Goal: Information Seeking & Learning: Learn about a topic

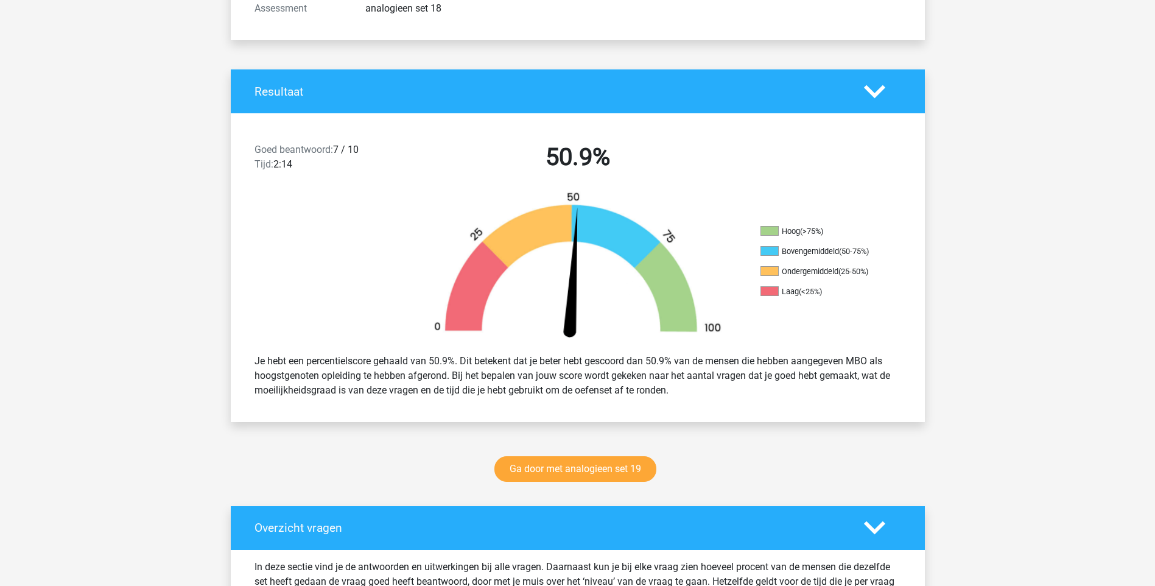
scroll to position [244, 0]
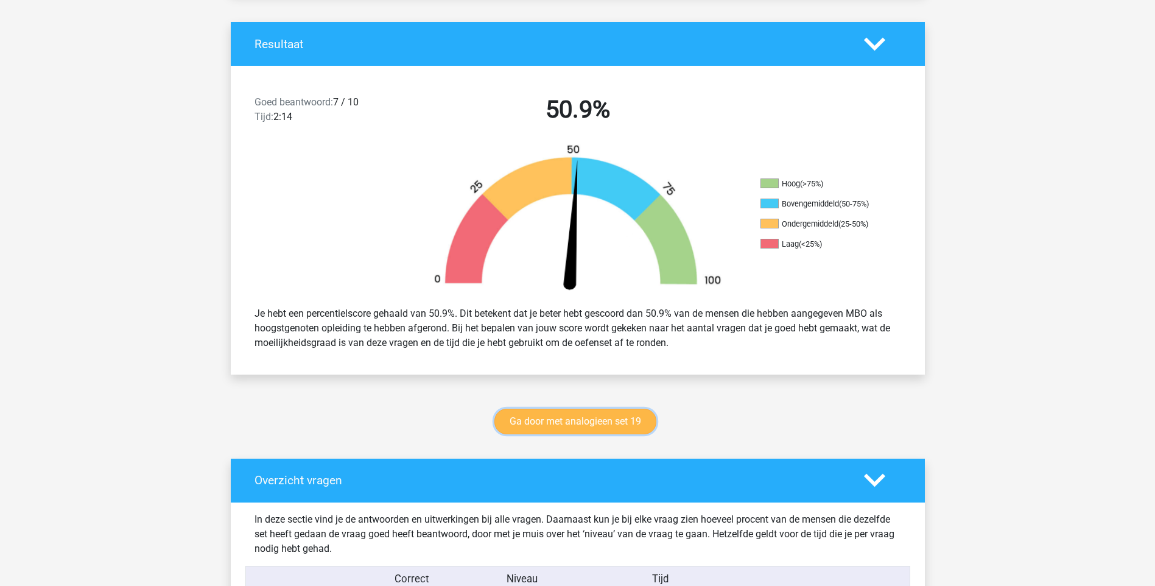
click at [586, 413] on link "Ga door met analogieen set 19" at bounding box center [575, 422] width 162 height 26
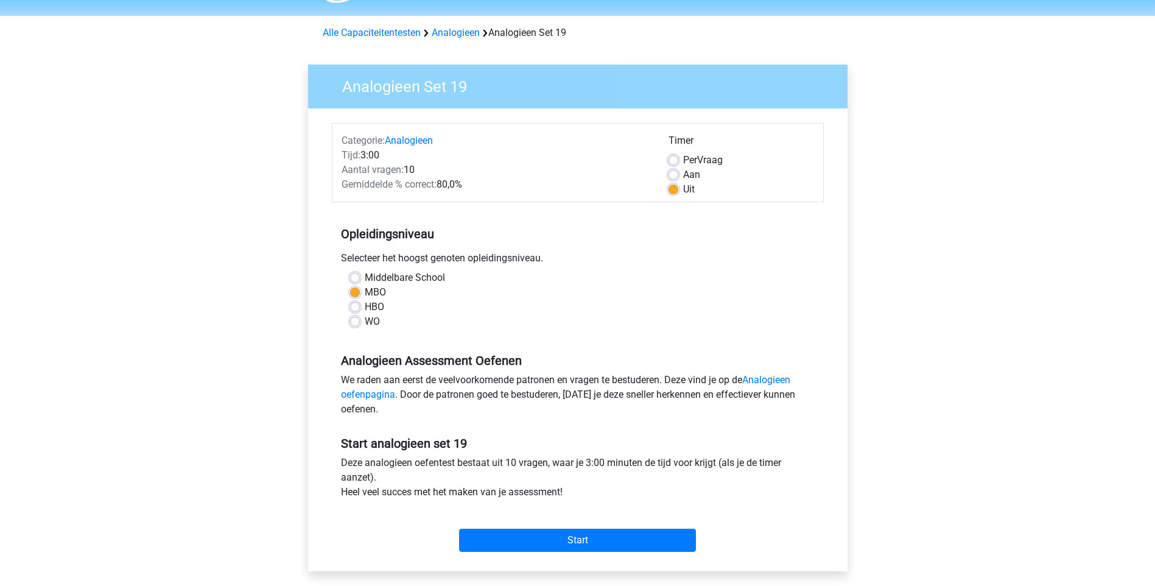
scroll to position [122, 0]
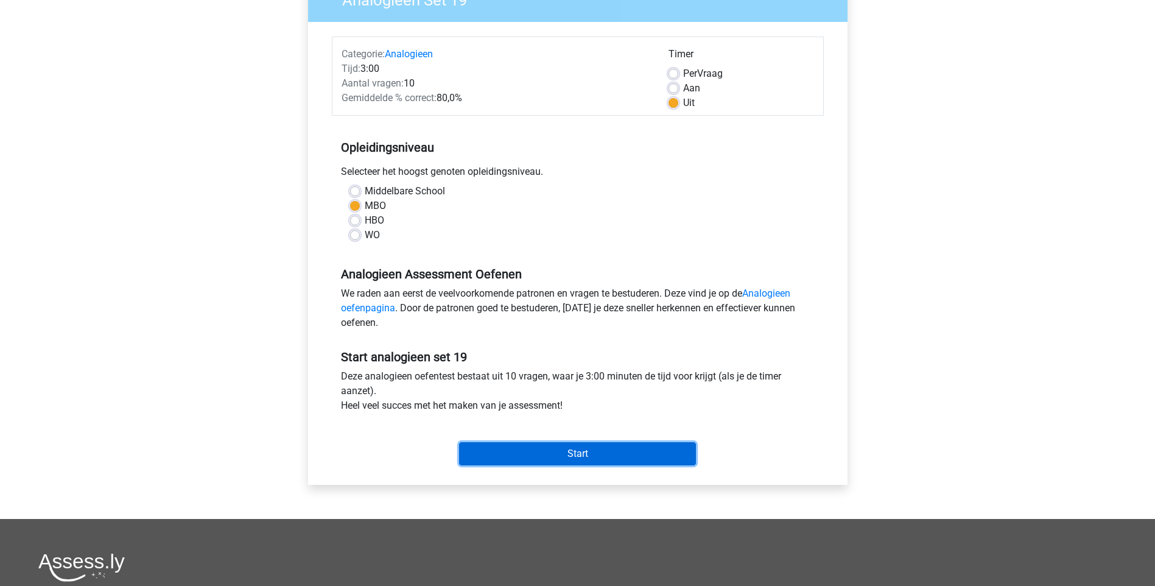
click at [606, 447] on input "Start" at bounding box center [577, 453] width 237 height 23
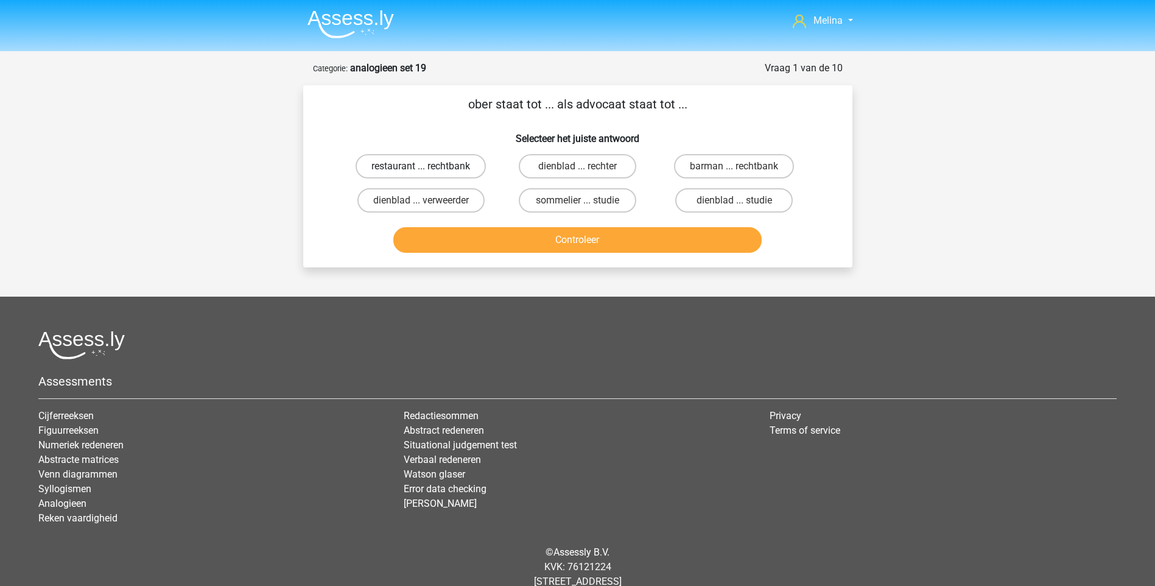
click at [459, 161] on label "restaurant ... rechtbank" at bounding box center [421, 166] width 130 height 24
click at [429, 166] on input "restaurant ... rechtbank" at bounding box center [425, 170] width 8 height 8
radio input "true"
click at [509, 237] on button "Controleer" at bounding box center [577, 240] width 368 height 26
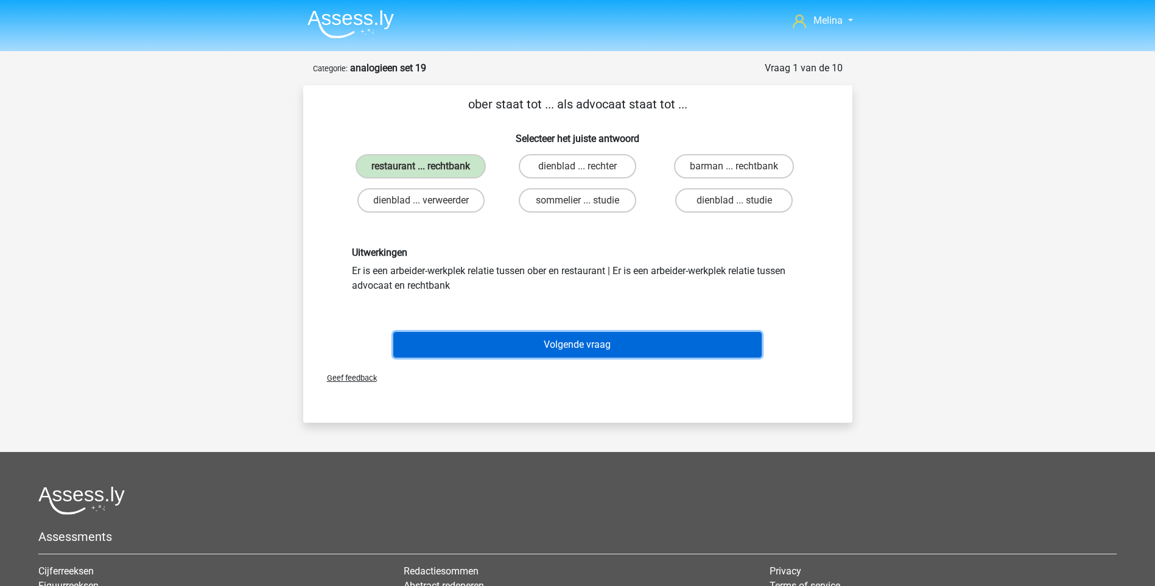
click at [522, 350] on button "Volgende vraag" at bounding box center [577, 345] width 368 height 26
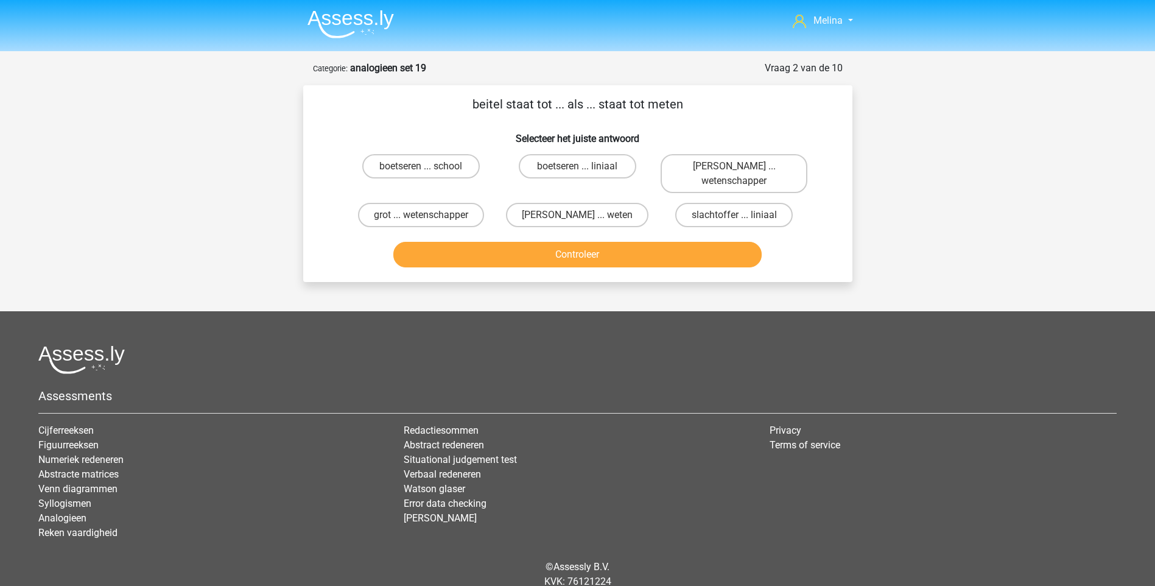
scroll to position [47, 0]
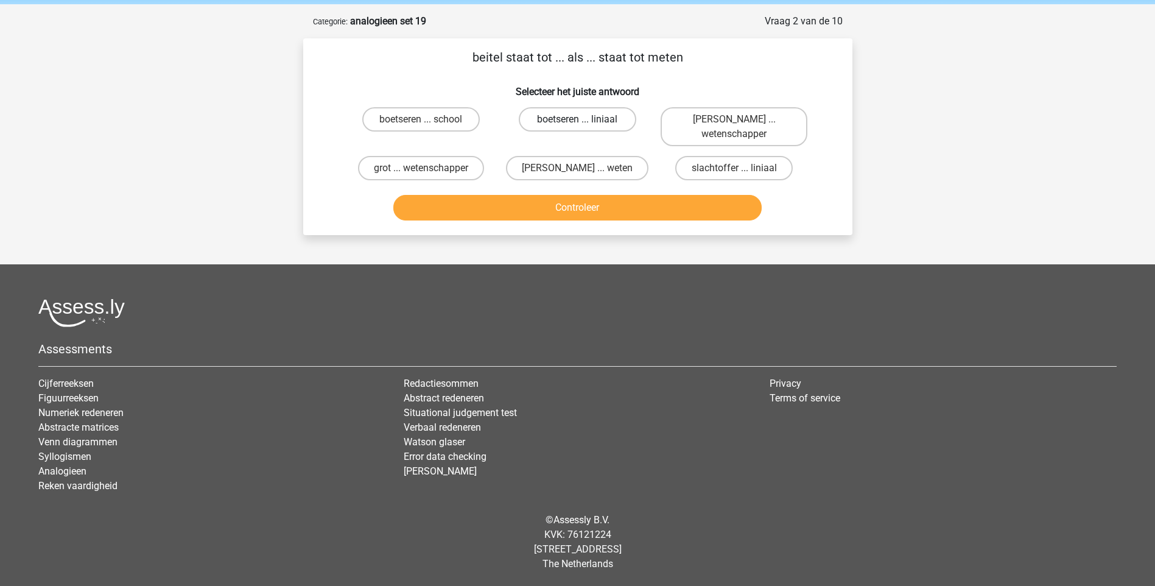
click at [587, 118] on label "boetseren ... liniaal" at bounding box center [578, 119] width 118 height 24
click at [585, 119] on input "boetseren ... liniaal" at bounding box center [581, 123] width 8 height 8
radio input "true"
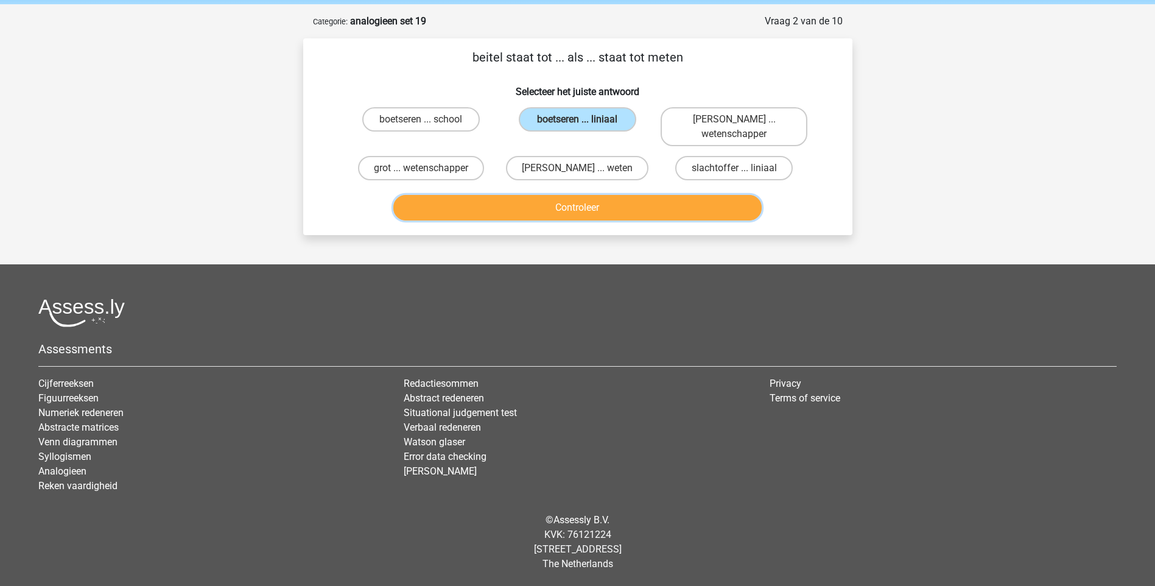
click at [578, 214] on button "Controleer" at bounding box center [577, 208] width 368 height 26
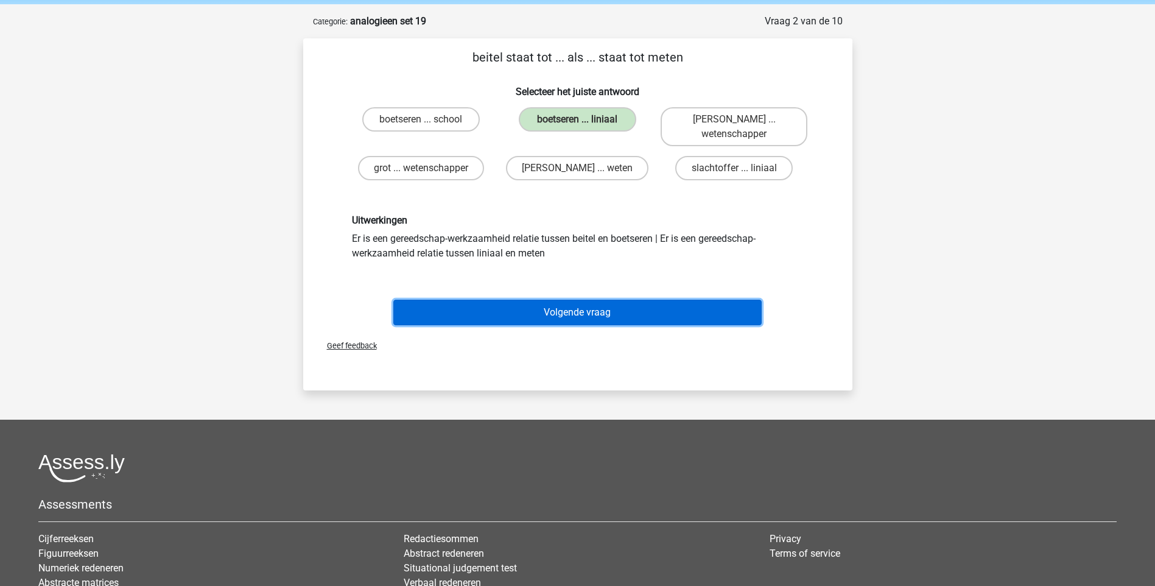
click at [596, 322] on button "Volgende vraag" at bounding box center [577, 313] width 368 height 26
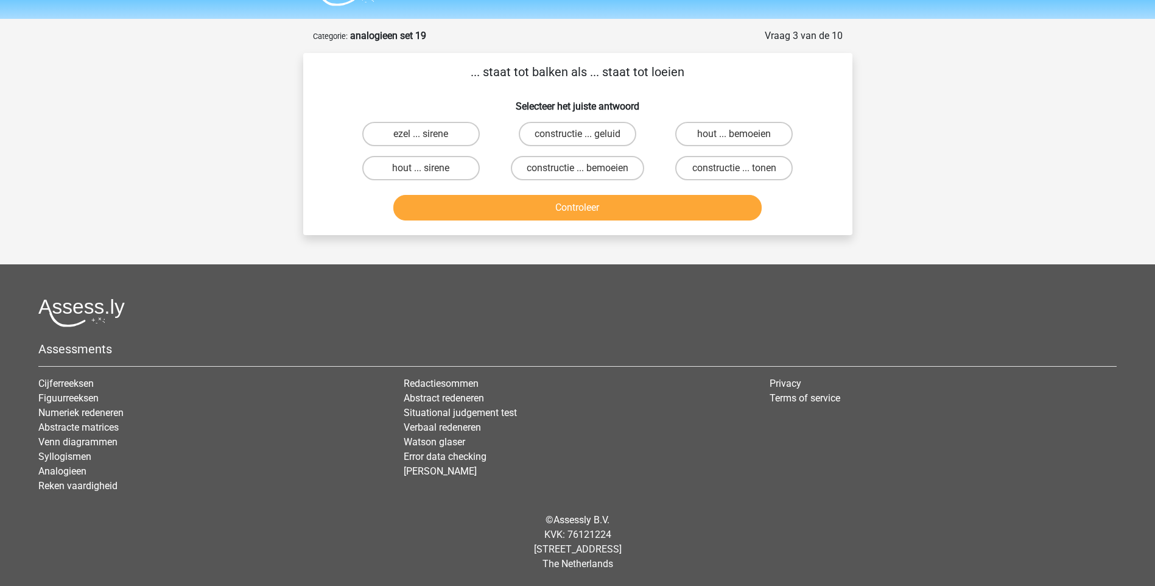
scroll to position [32, 0]
drag, startPoint x: 454, startPoint y: 131, endPoint x: 524, endPoint y: 184, distance: 88.3
click at [455, 132] on label "ezel ... sirene" at bounding box center [421, 134] width 118 height 24
click at [429, 134] on input "ezel ... sirene" at bounding box center [425, 138] width 8 height 8
radio input "true"
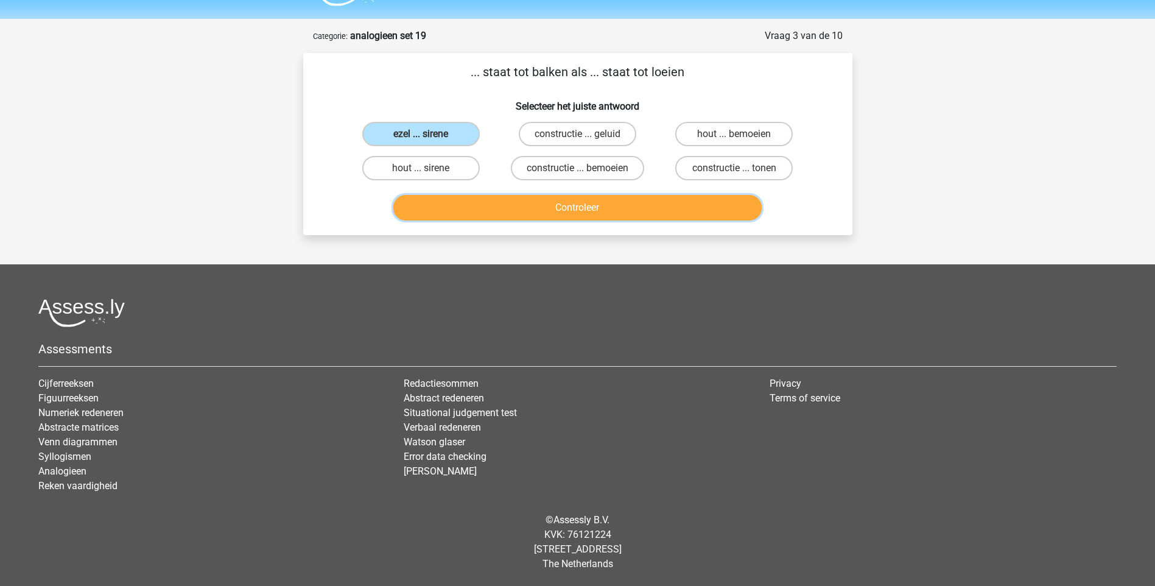
click at [561, 207] on button "Controleer" at bounding box center [577, 208] width 368 height 26
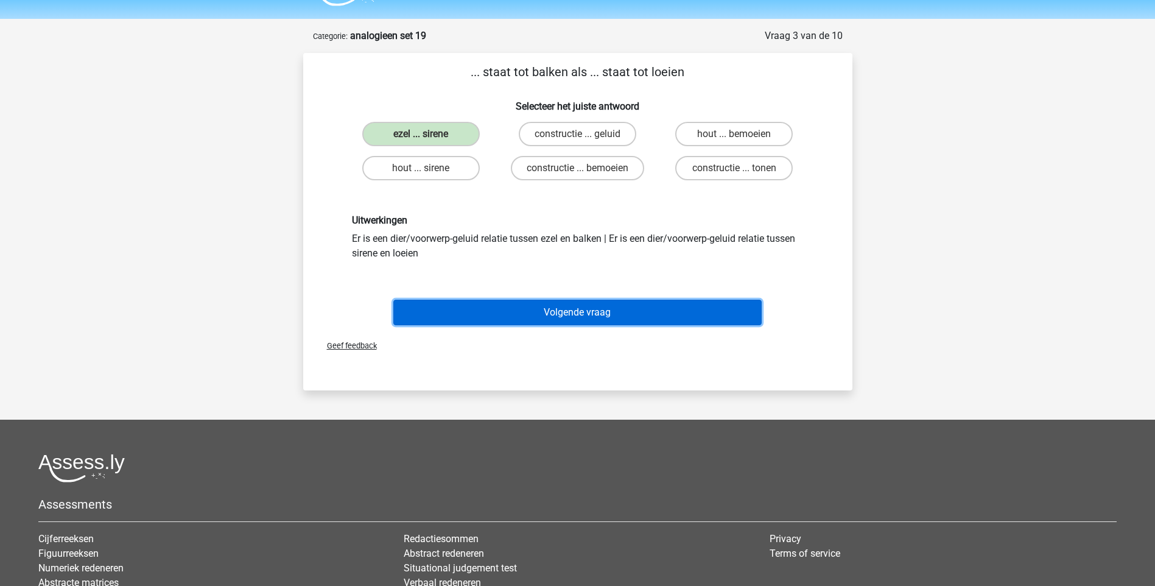
click at [541, 311] on button "Volgende vraag" at bounding box center [577, 313] width 368 height 26
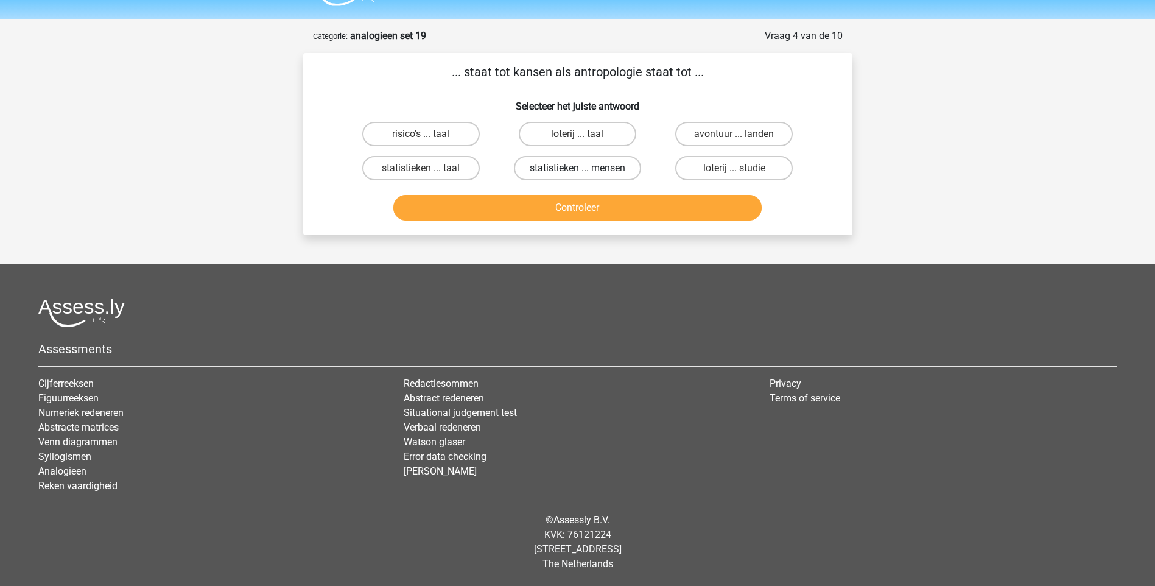
click at [605, 163] on label "statistieken ... mensen" at bounding box center [577, 168] width 127 height 24
click at [585, 168] on input "statistieken ... mensen" at bounding box center [581, 172] width 8 height 8
radio input "true"
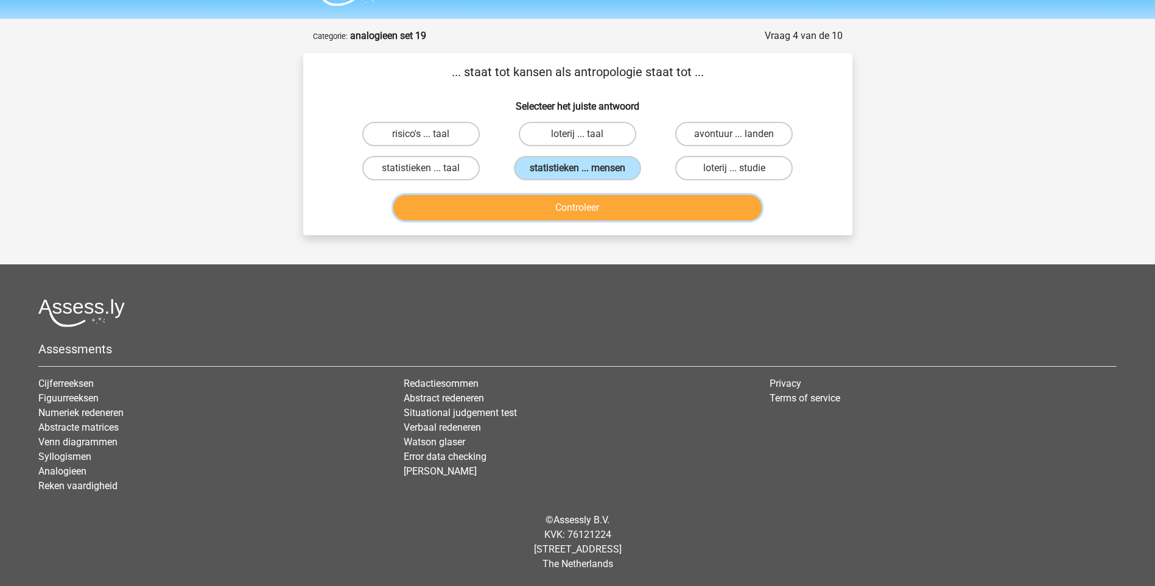
click at [610, 209] on button "Controleer" at bounding box center [577, 208] width 368 height 26
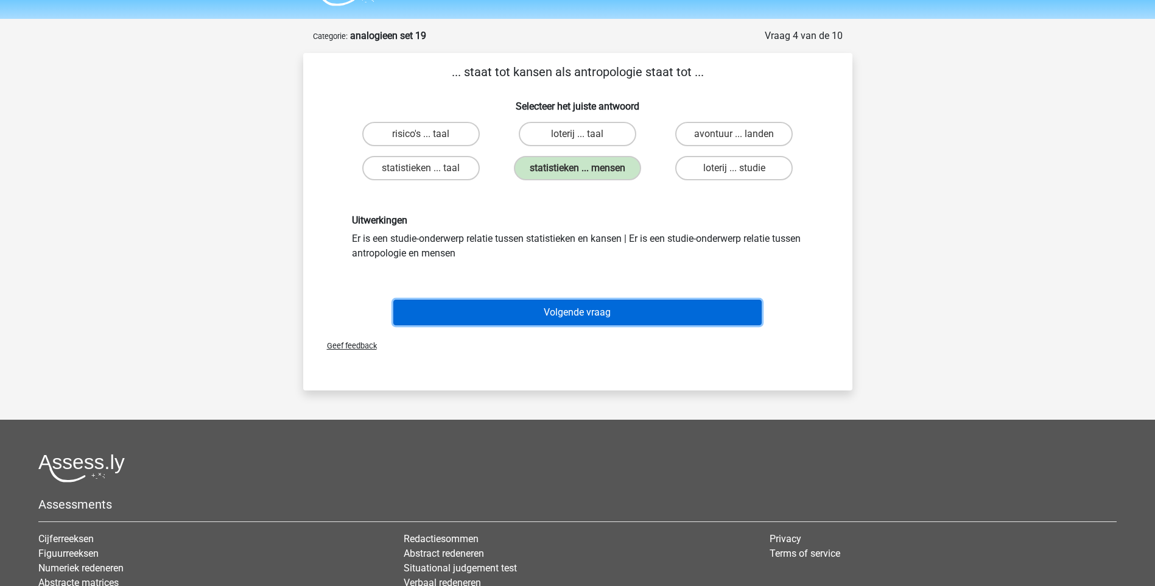
click at [636, 314] on button "Volgende vraag" at bounding box center [577, 313] width 368 height 26
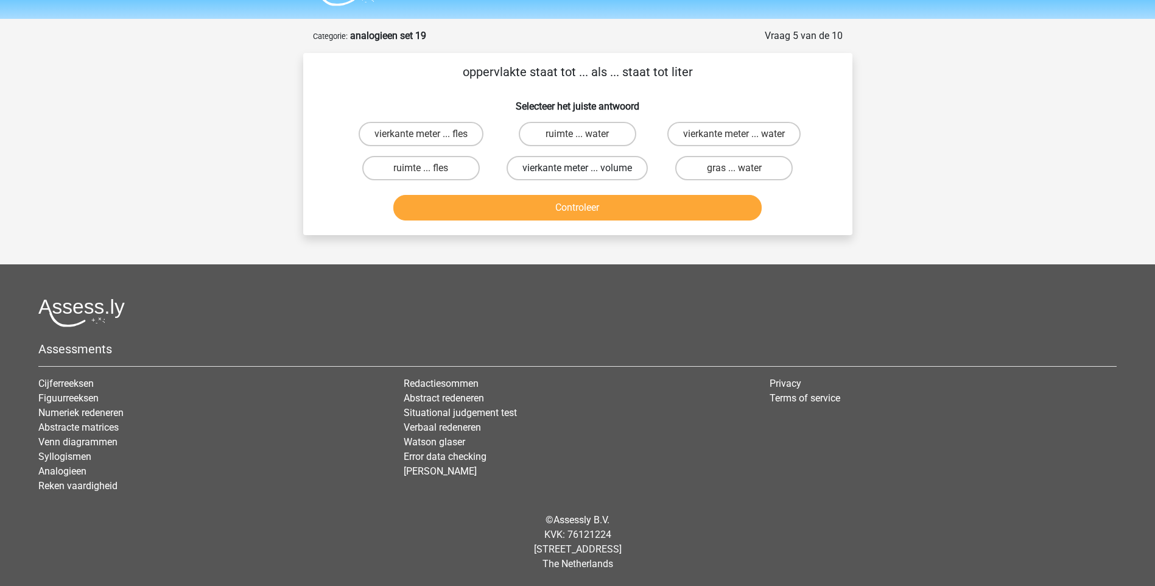
click at [596, 169] on label "vierkante meter ... volume" at bounding box center [577, 168] width 141 height 24
click at [585, 169] on input "vierkante meter ... volume" at bounding box center [581, 172] width 8 height 8
radio input "true"
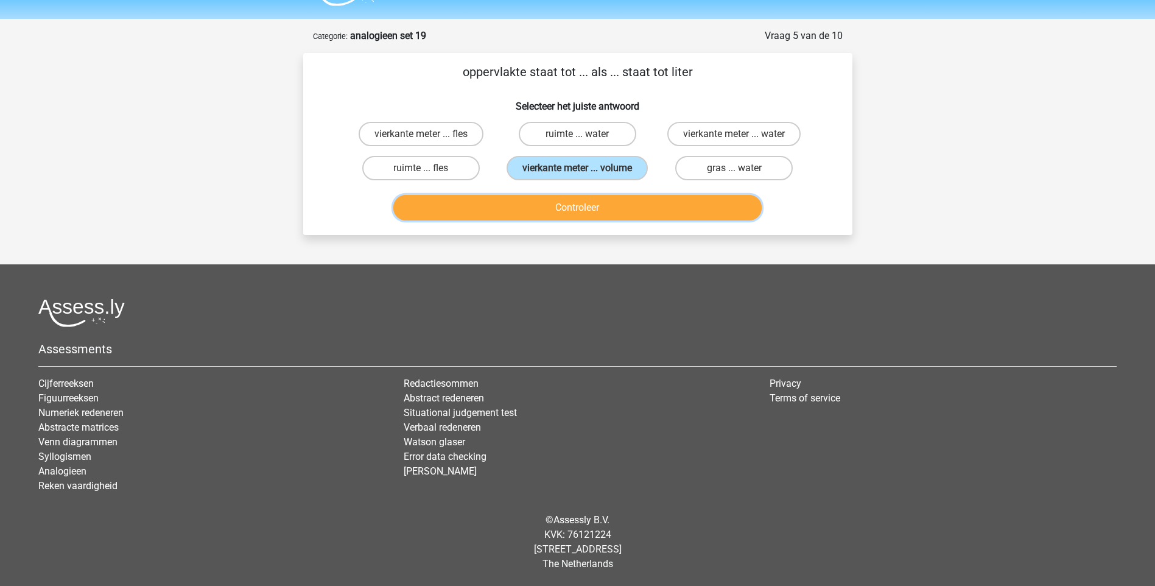
click at [607, 213] on button "Controleer" at bounding box center [577, 208] width 368 height 26
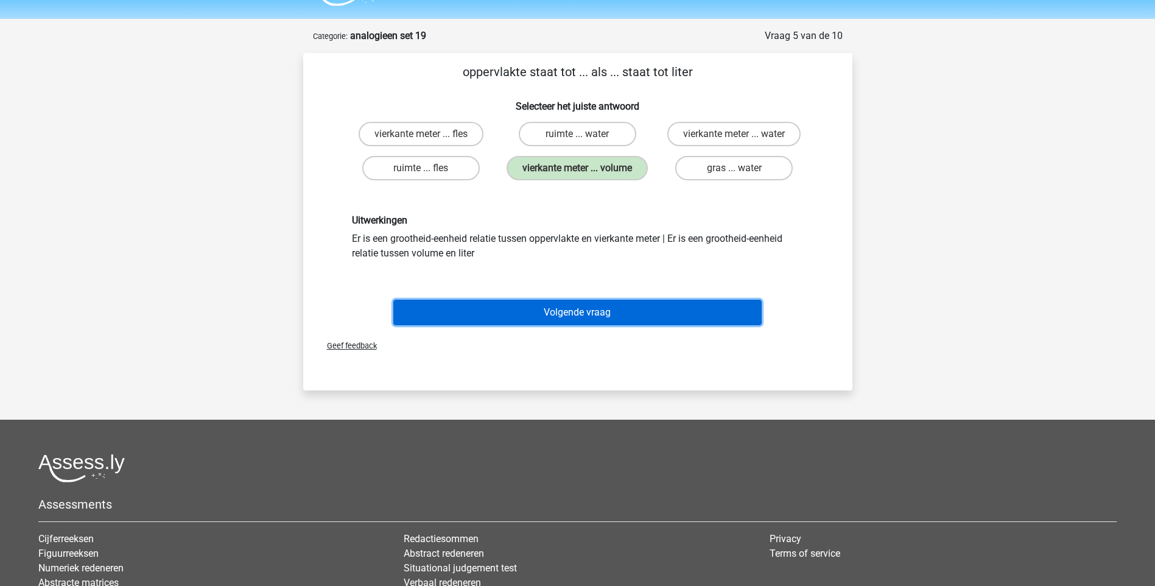
click at [619, 311] on button "Volgende vraag" at bounding box center [577, 313] width 368 height 26
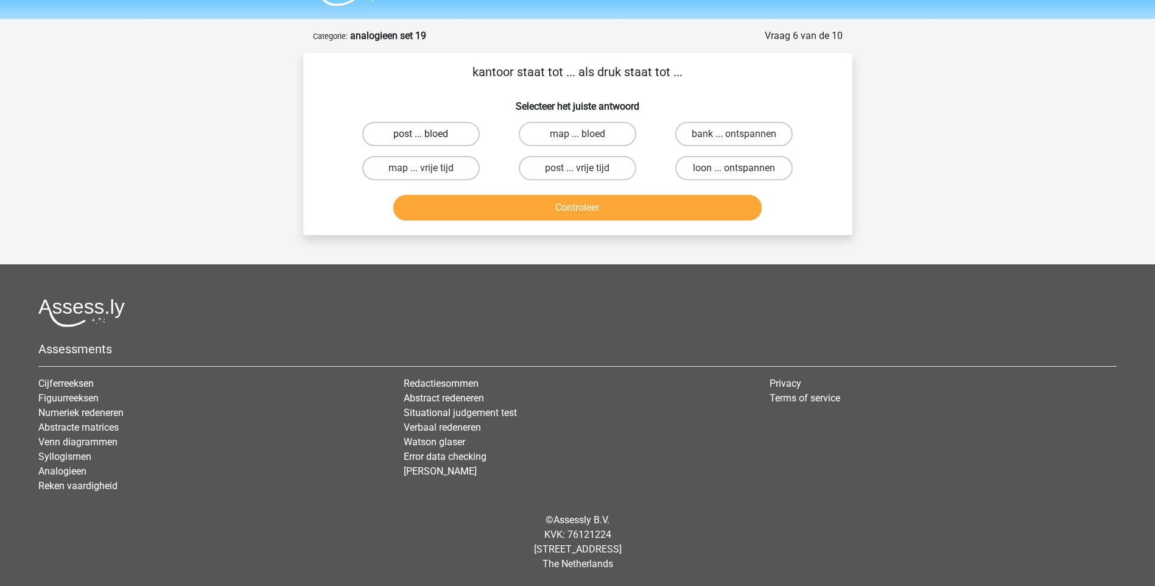
click at [449, 131] on label "post ... bloed" at bounding box center [421, 134] width 118 height 24
click at [429, 134] on input "post ... bloed" at bounding box center [425, 138] width 8 height 8
radio input "true"
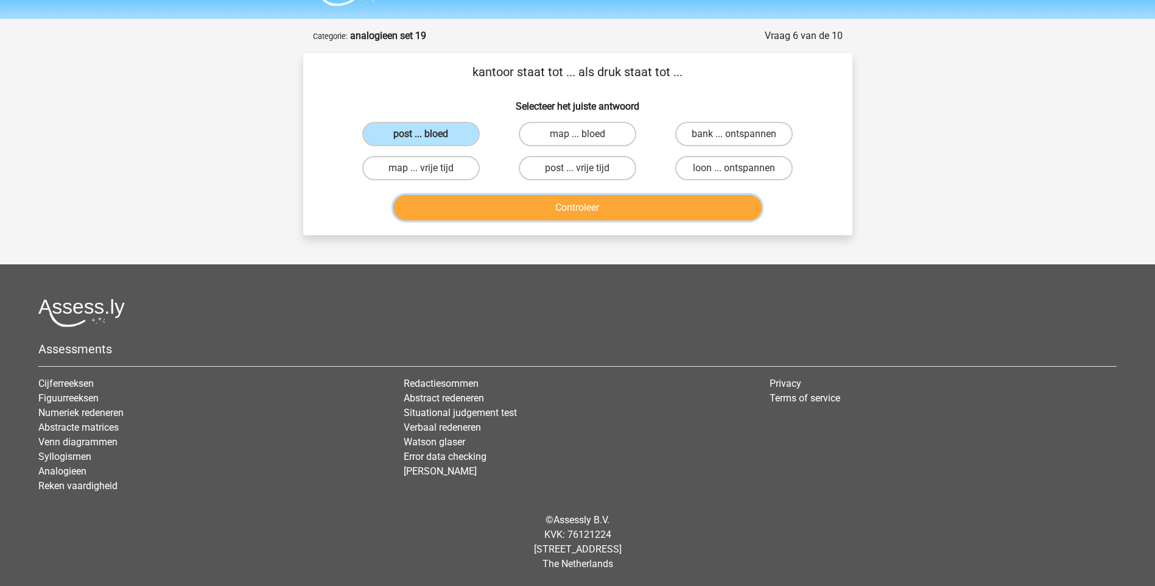
click at [552, 214] on button "Controleer" at bounding box center [577, 208] width 368 height 26
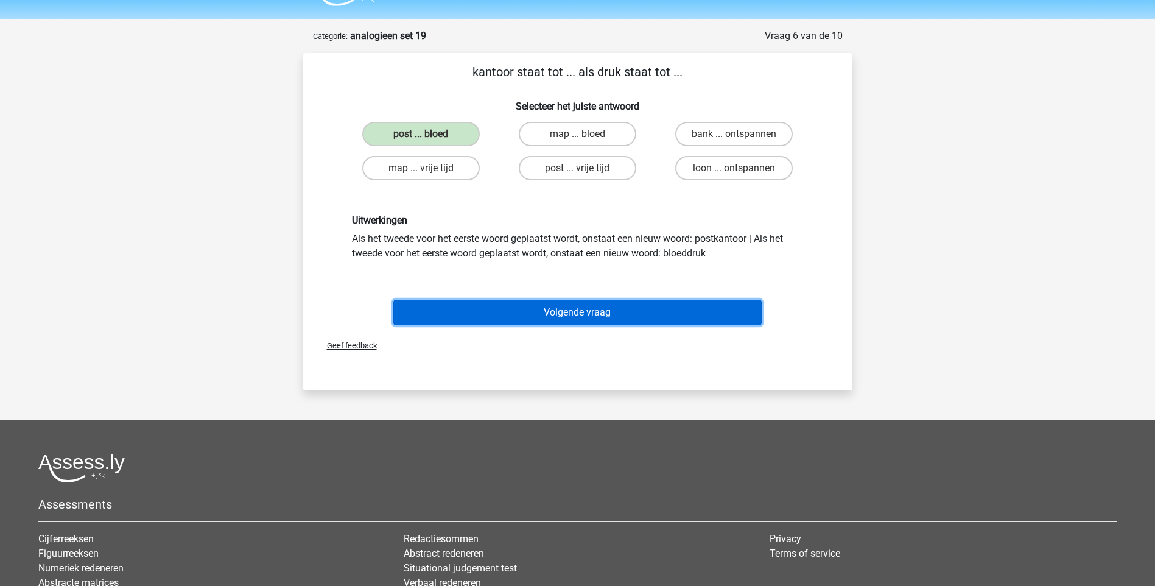
click at [582, 317] on button "Volgende vraag" at bounding box center [577, 313] width 368 height 26
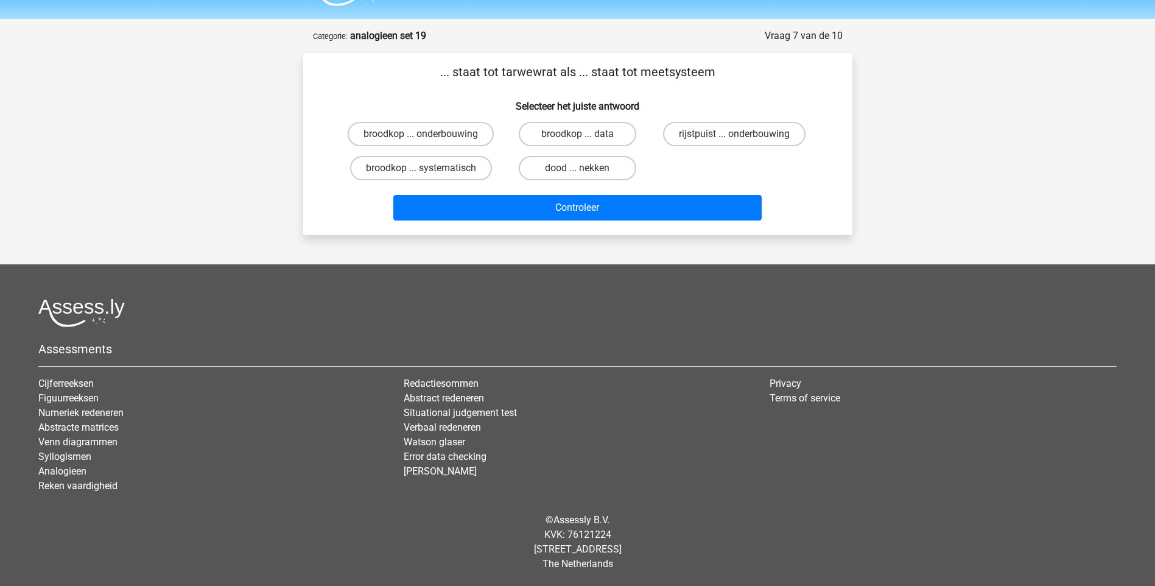
scroll to position [47, 0]
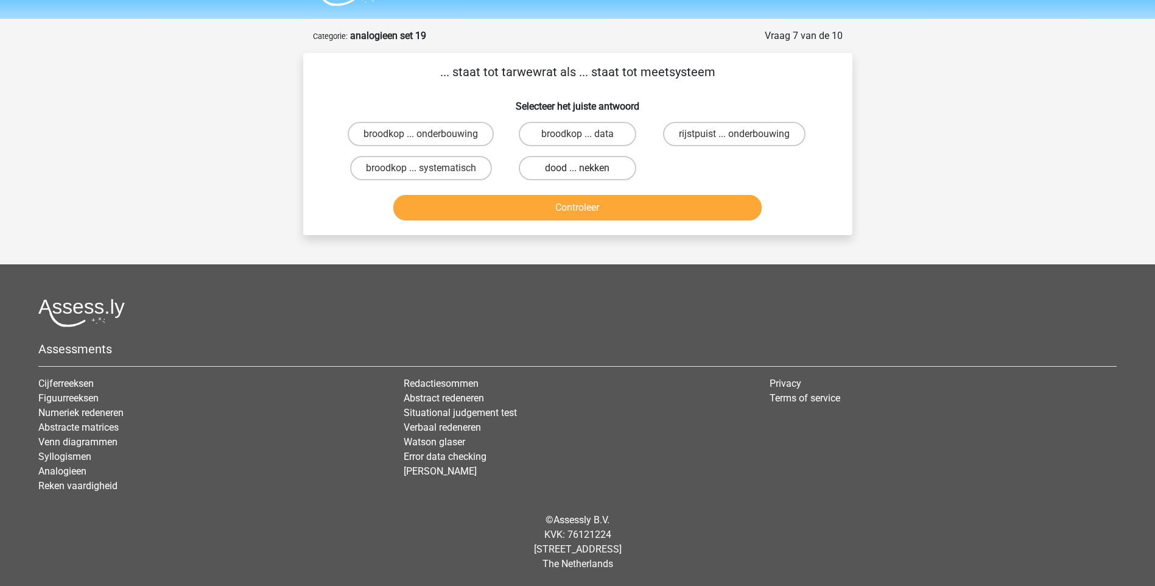
click at [612, 173] on label "dood ... nekken" at bounding box center [578, 168] width 118 height 24
click at [585, 173] on input "dood ... nekken" at bounding box center [581, 172] width 8 height 8
radio input "true"
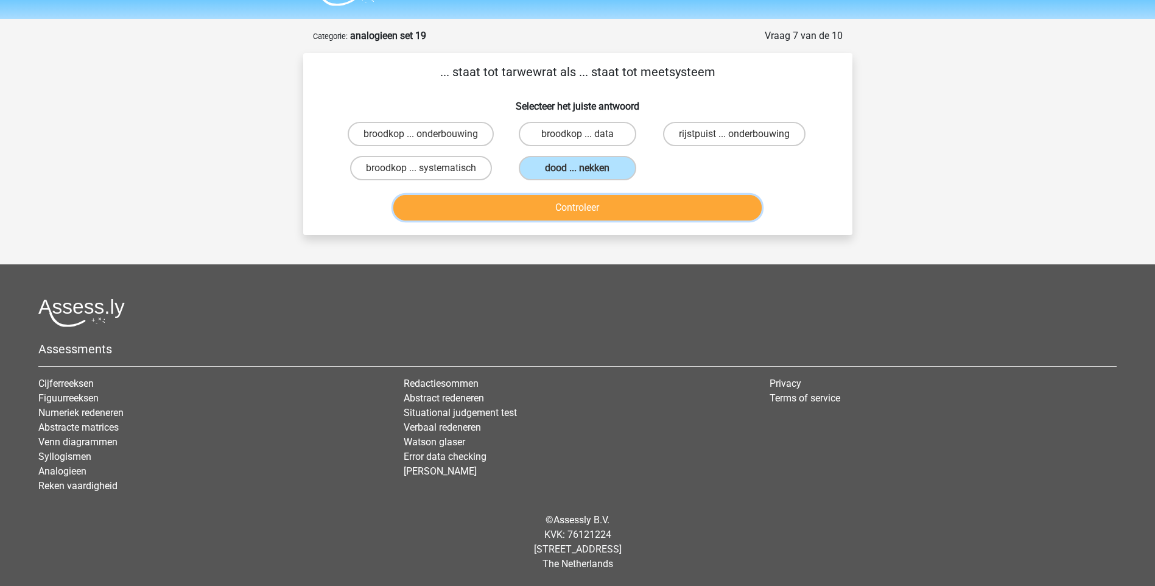
click at [612, 203] on button "Controleer" at bounding box center [577, 208] width 368 height 26
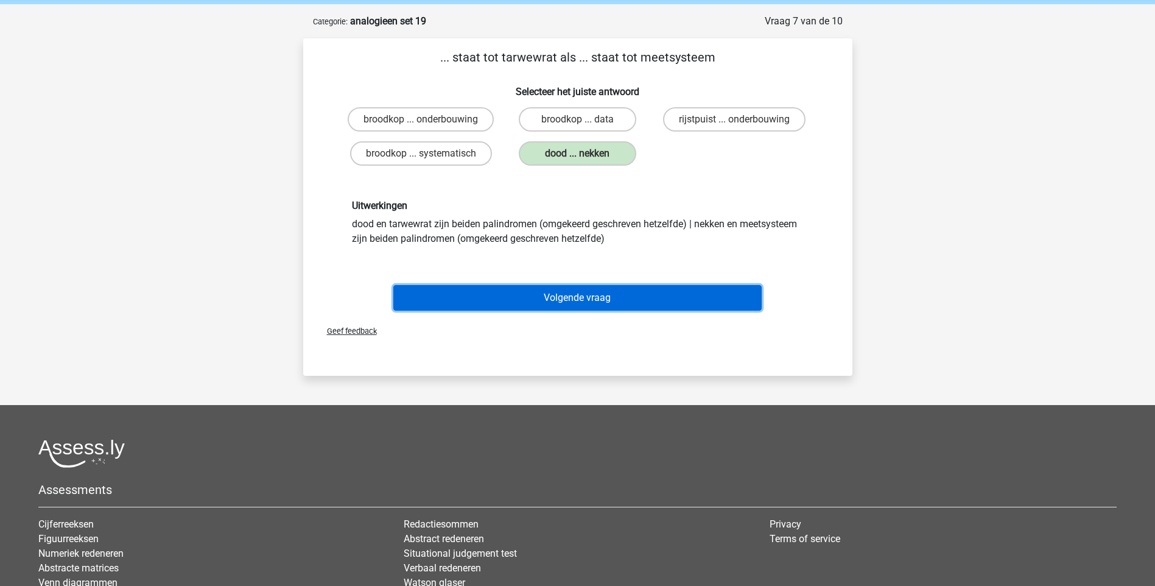
click at [558, 306] on button "Volgende vraag" at bounding box center [577, 298] width 368 height 26
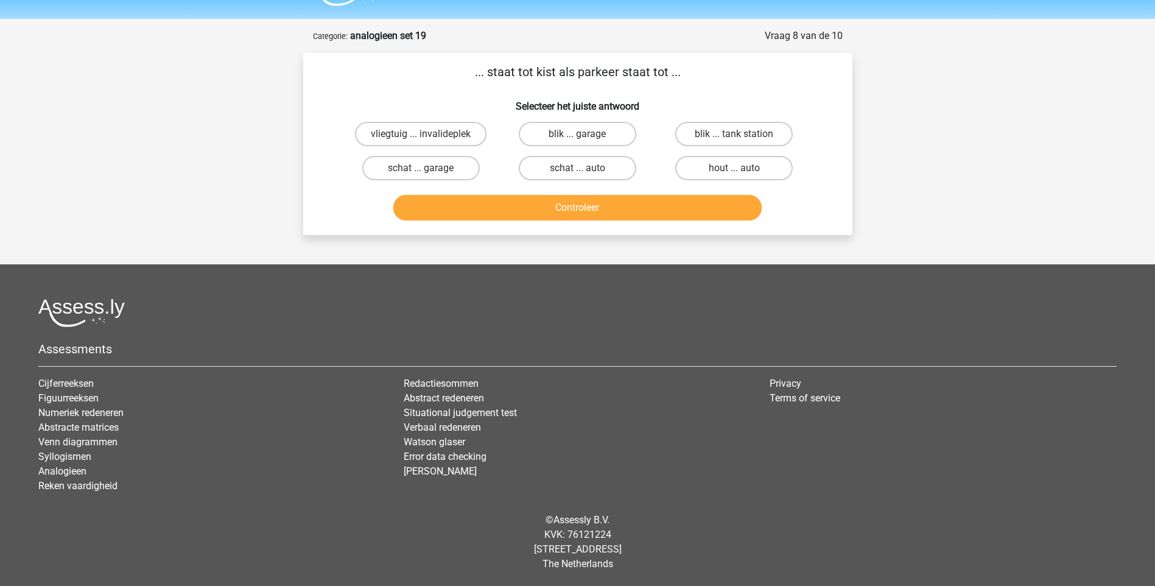
scroll to position [32, 0]
drag, startPoint x: 458, startPoint y: 171, endPoint x: 478, endPoint y: 176, distance: 20.7
click at [460, 171] on label "schat ... garage" at bounding box center [421, 168] width 118 height 24
click at [429, 171] on input "schat ... garage" at bounding box center [425, 172] width 8 height 8
radio input "true"
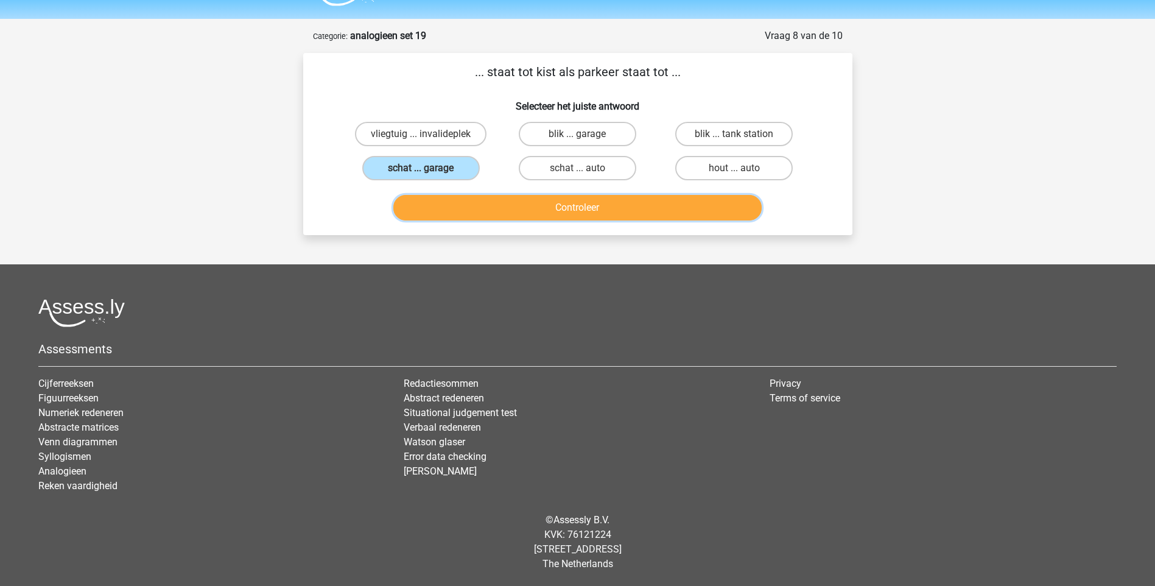
click at [518, 205] on button "Controleer" at bounding box center [577, 208] width 368 height 26
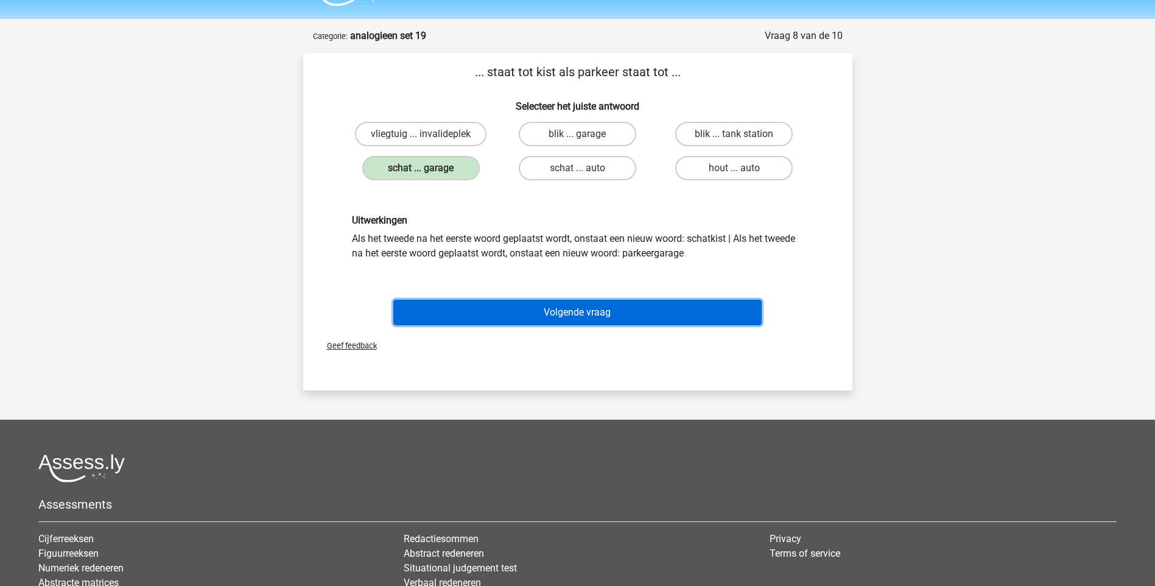
click at [596, 310] on button "Volgende vraag" at bounding box center [577, 313] width 368 height 26
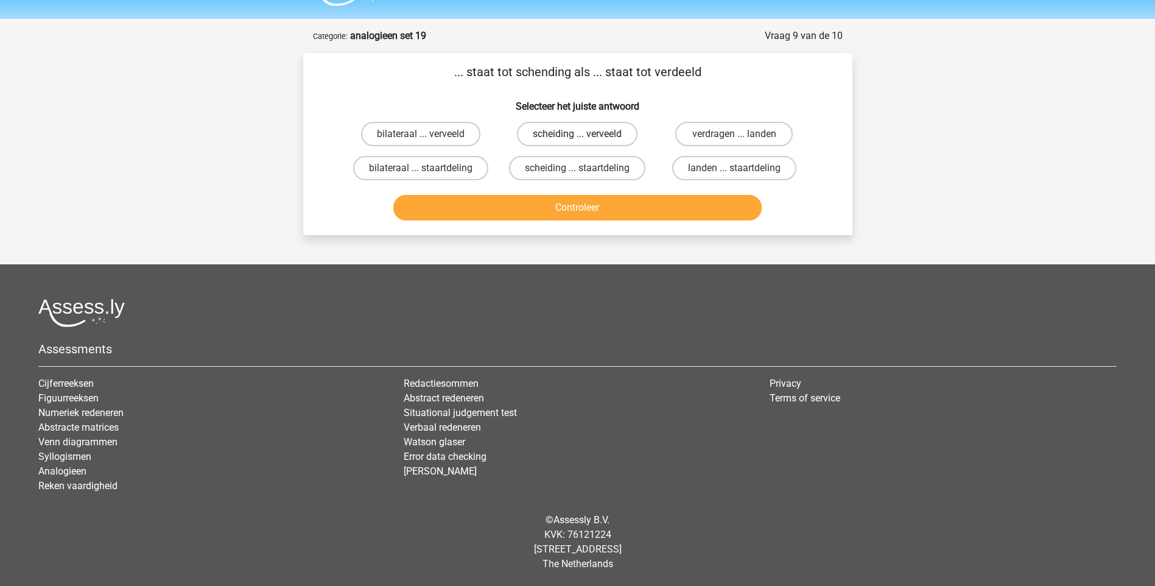
click at [574, 141] on label "scheiding ... verveeld" at bounding box center [577, 134] width 121 height 24
click at [577, 141] on input "scheiding ... verveeld" at bounding box center [581, 138] width 8 height 8
radio input "true"
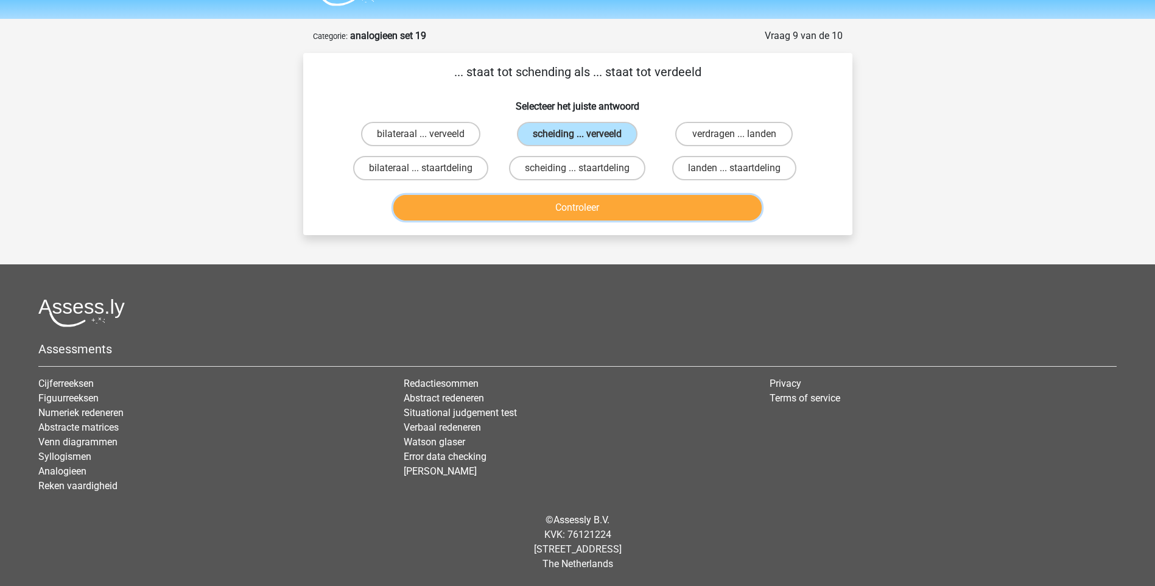
drag, startPoint x: 582, startPoint y: 208, endPoint x: 599, endPoint y: 212, distance: 17.0
click at [583, 208] on button "Controleer" at bounding box center [577, 208] width 368 height 26
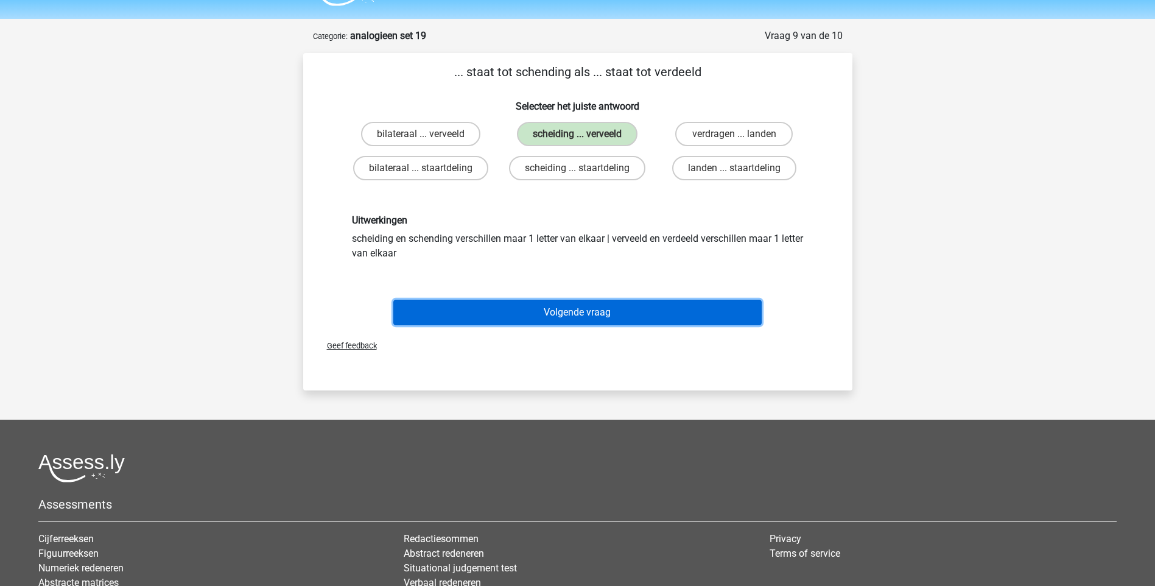
click at [571, 322] on button "Volgende vraag" at bounding box center [577, 313] width 368 height 26
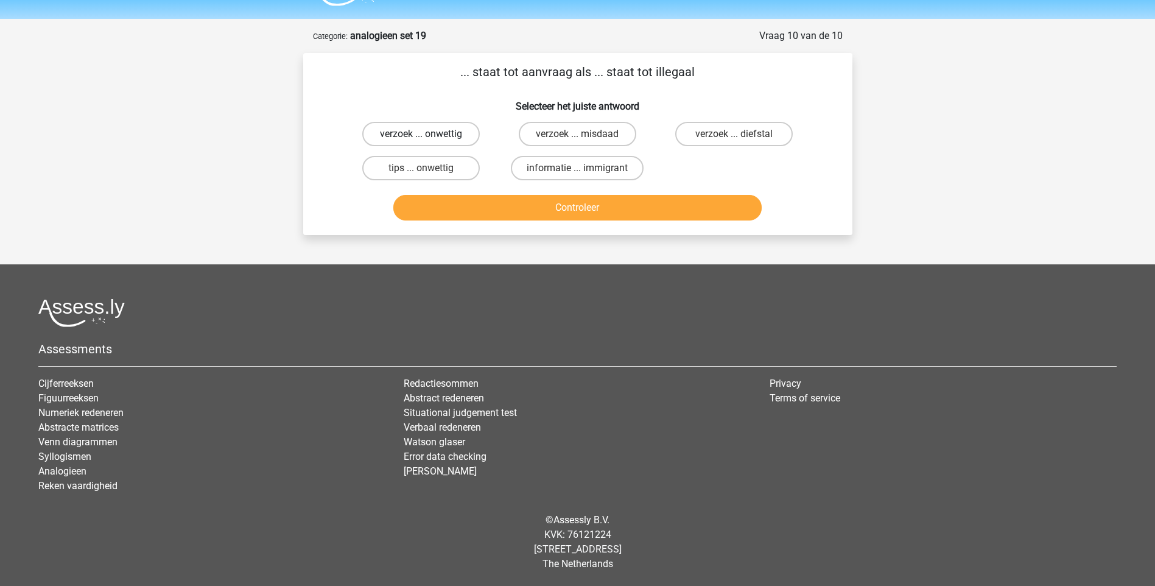
click at [469, 131] on label "verzoek ... onwettig" at bounding box center [421, 134] width 118 height 24
click at [429, 134] on input "verzoek ... onwettig" at bounding box center [425, 138] width 8 height 8
radio input "true"
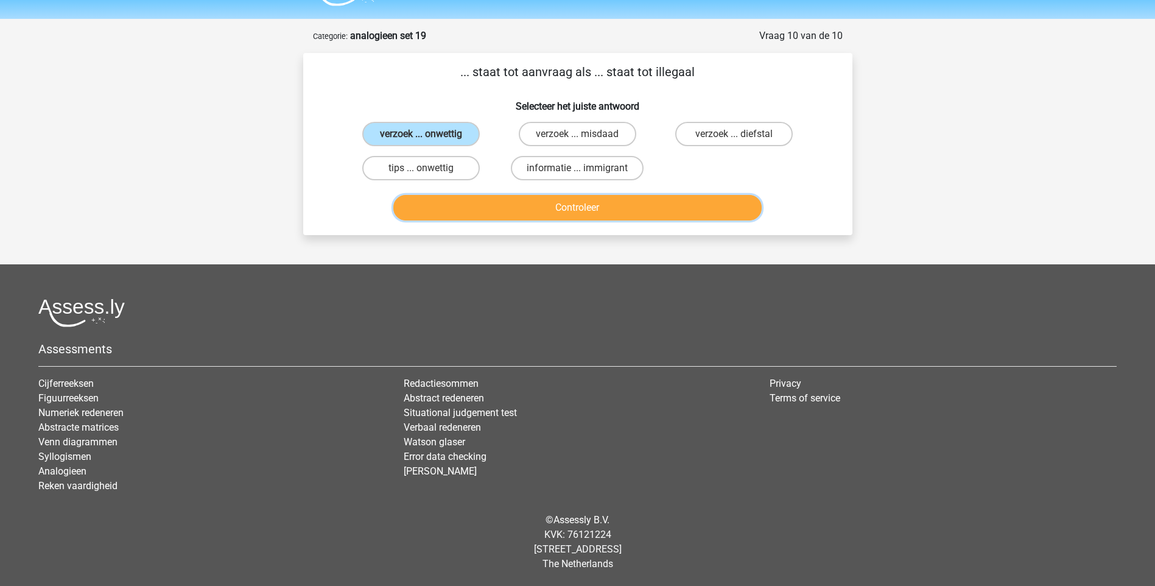
click at [543, 204] on button "Controleer" at bounding box center [577, 208] width 368 height 26
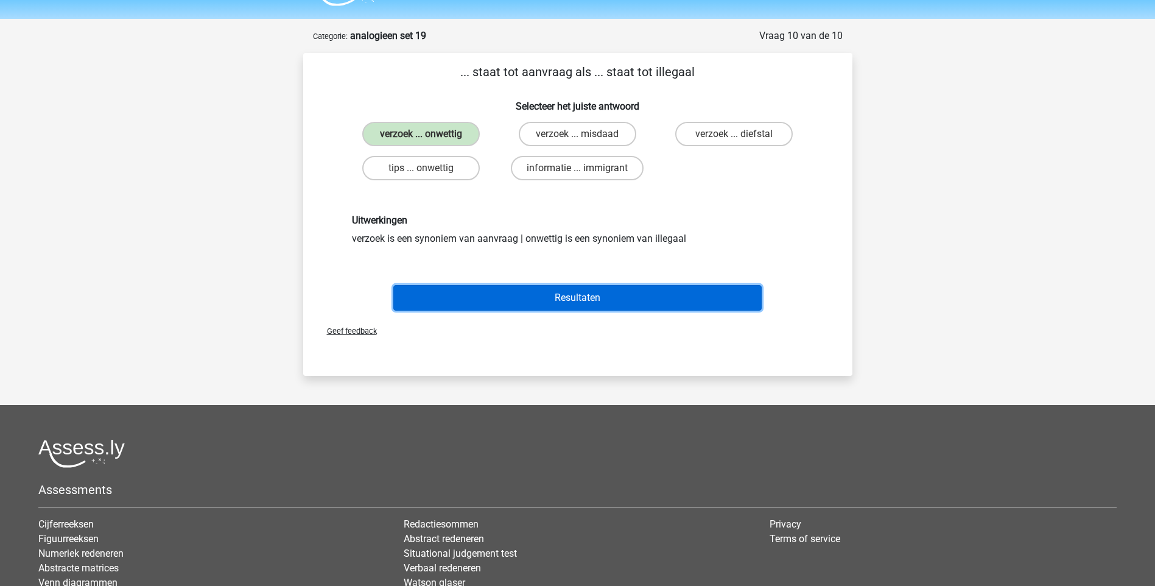
click at [628, 304] on button "Resultaten" at bounding box center [577, 298] width 368 height 26
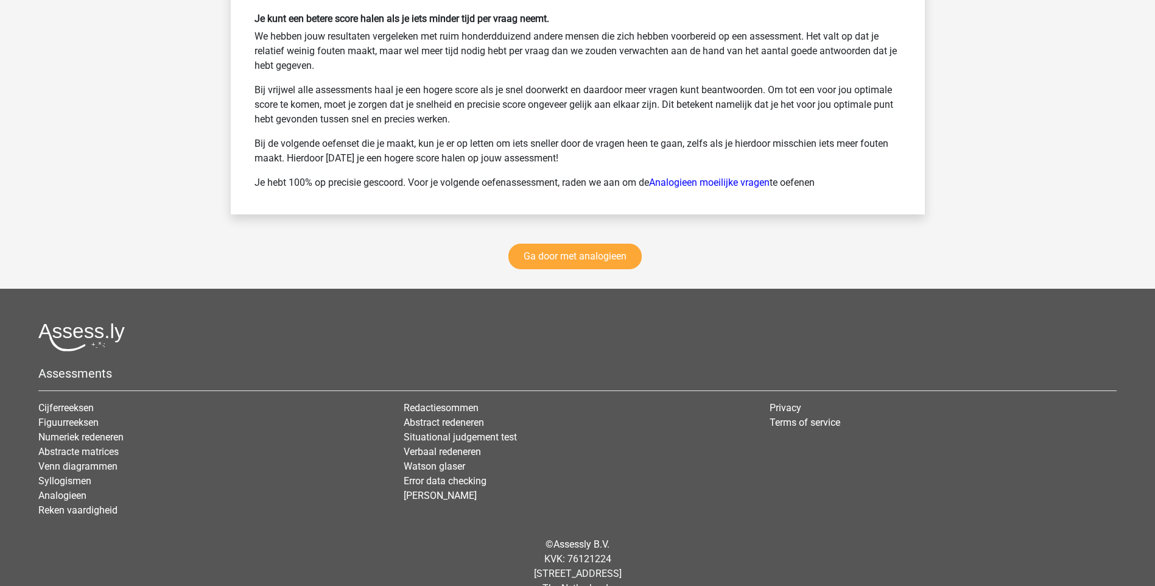
scroll to position [1644, 0]
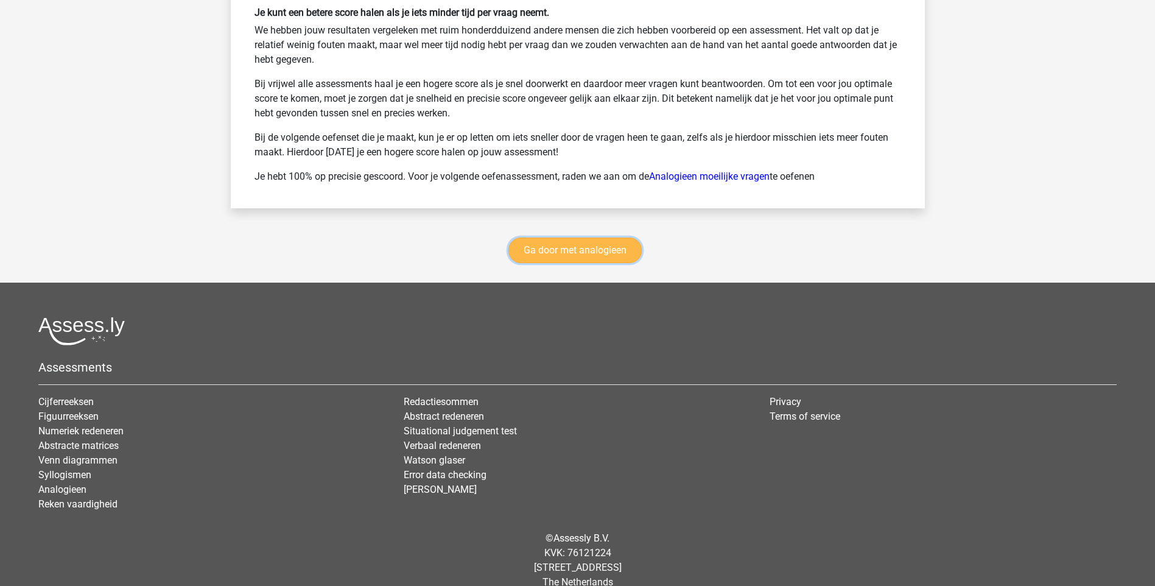
click at [608, 253] on link "Ga door met analogieen" at bounding box center [574, 250] width 133 height 26
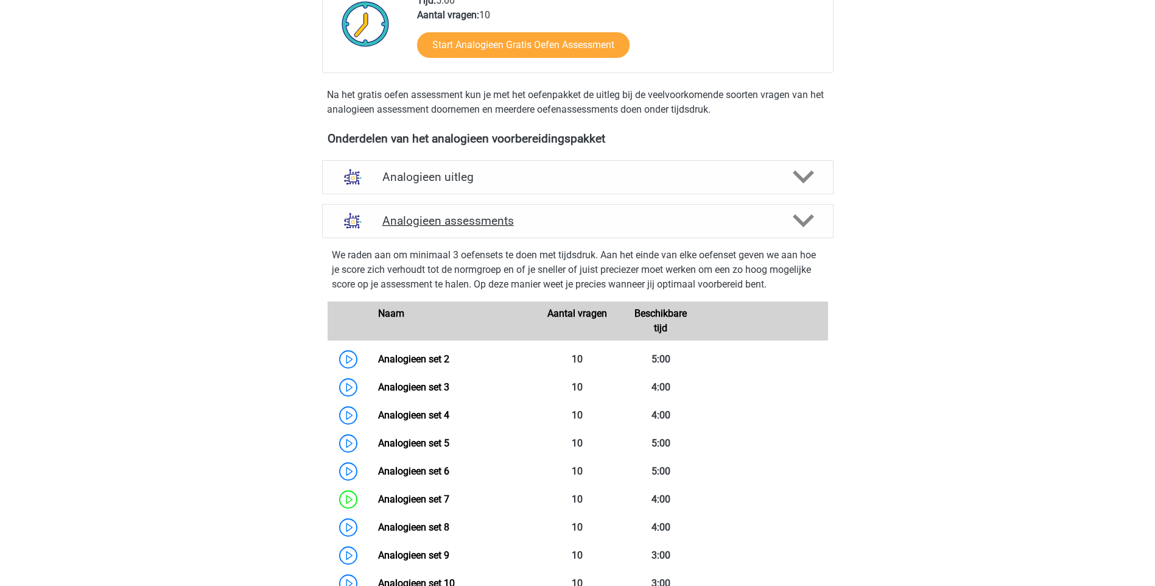
scroll to position [317, 0]
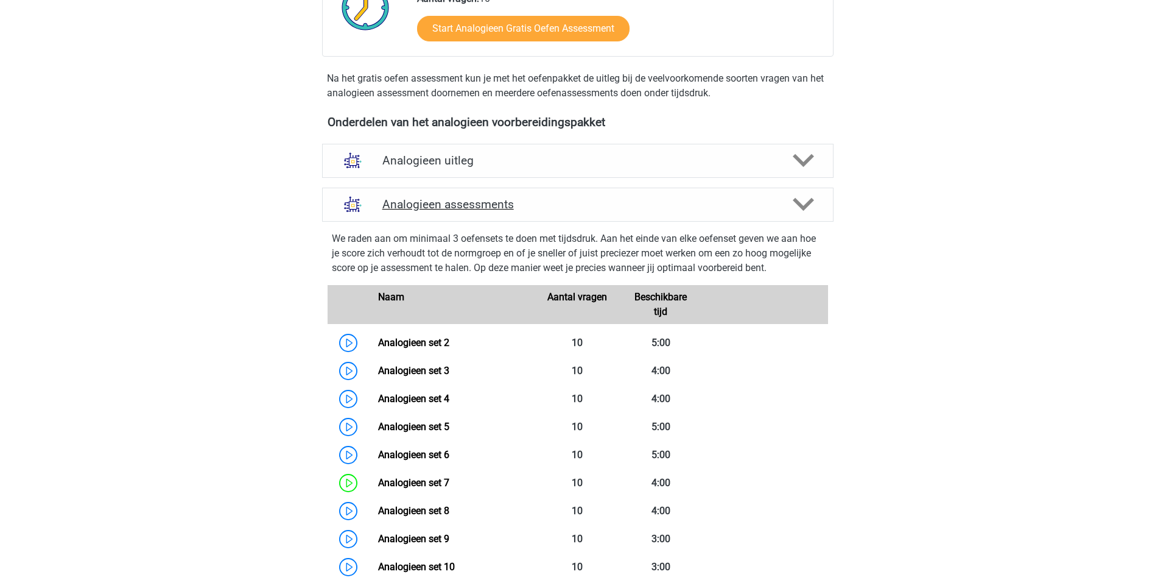
click at [803, 197] on icon at bounding box center [803, 204] width 21 height 21
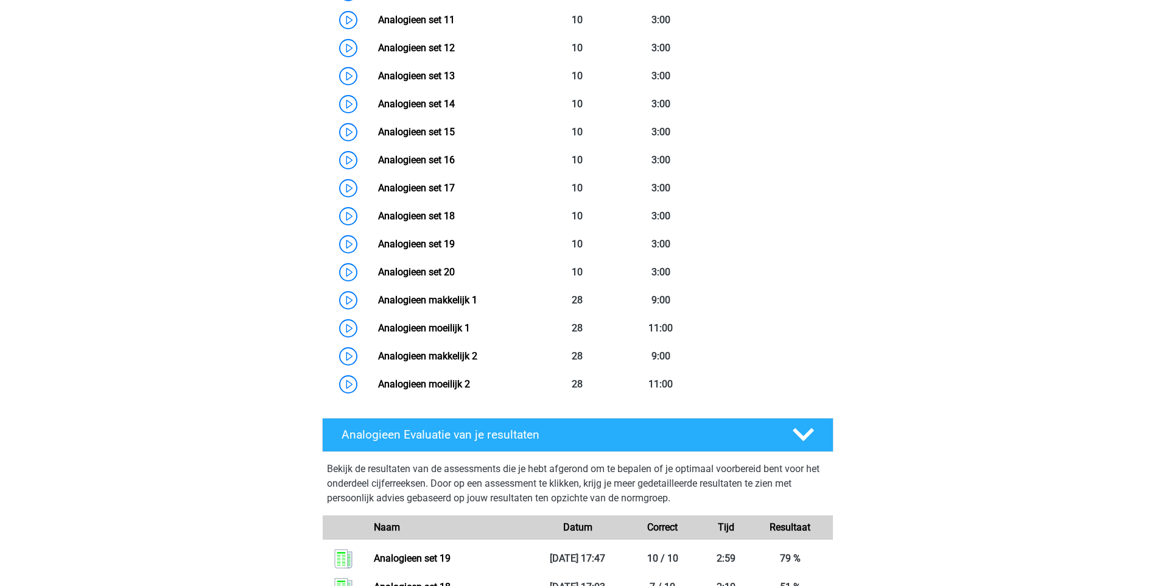
scroll to position [865, 0]
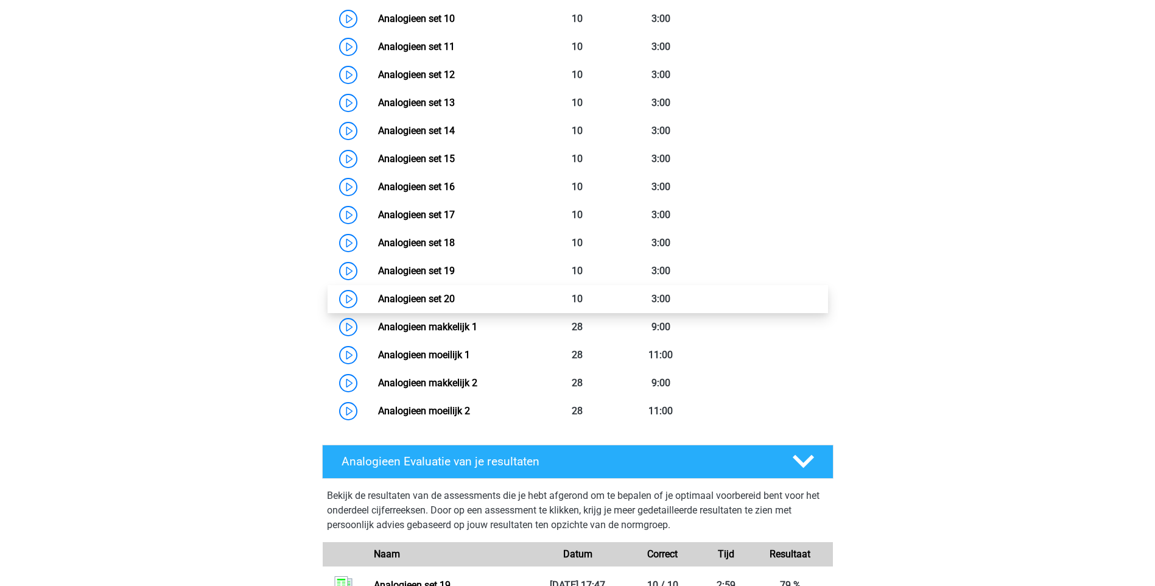
click at [402, 304] on link "Analogieen set 20" at bounding box center [416, 299] width 77 height 12
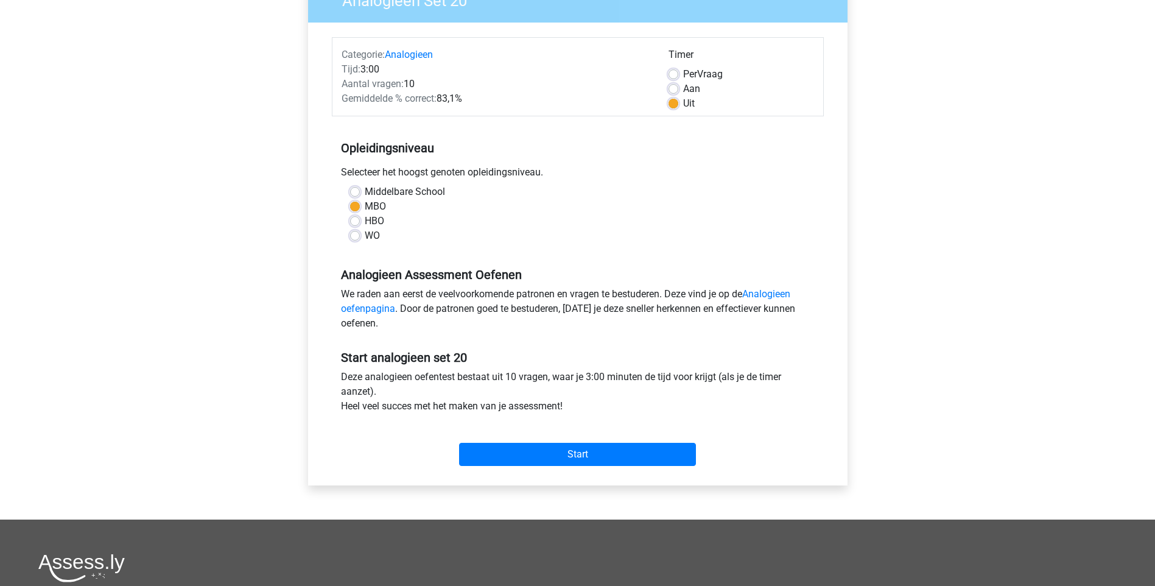
scroll to position [122, 0]
click at [622, 448] on input "Start" at bounding box center [577, 453] width 237 height 23
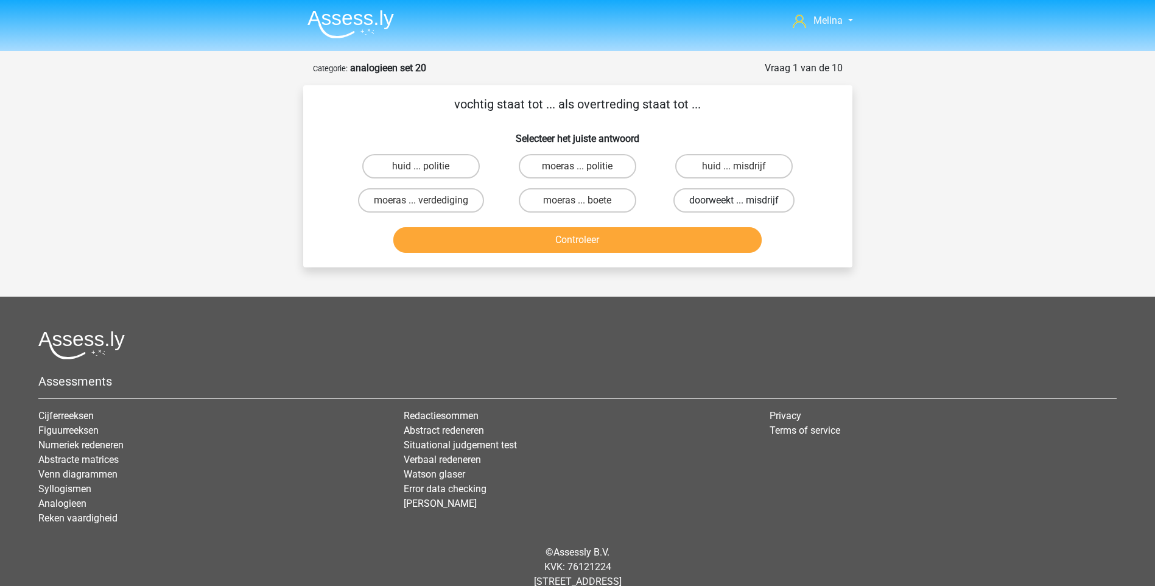
click at [712, 195] on label "doorweekt ... misdrijf" at bounding box center [733, 200] width 121 height 24
click at [734, 200] on input "doorweekt ... misdrijf" at bounding box center [738, 204] width 8 height 8
radio input "true"
click at [670, 236] on button "Controleer" at bounding box center [577, 240] width 368 height 26
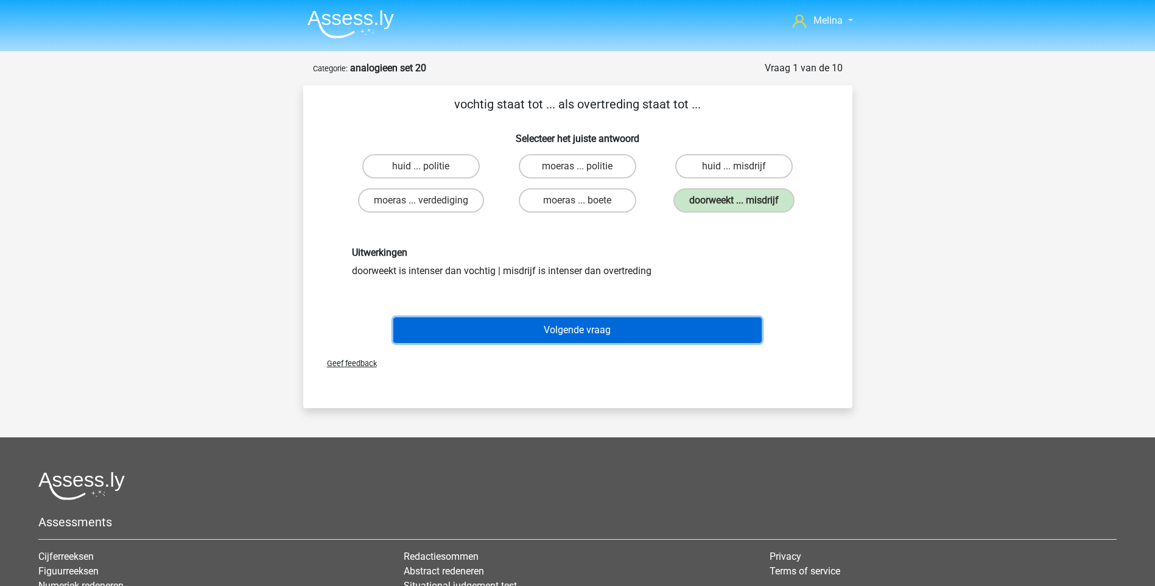
click at [552, 336] on button "Volgende vraag" at bounding box center [577, 330] width 368 height 26
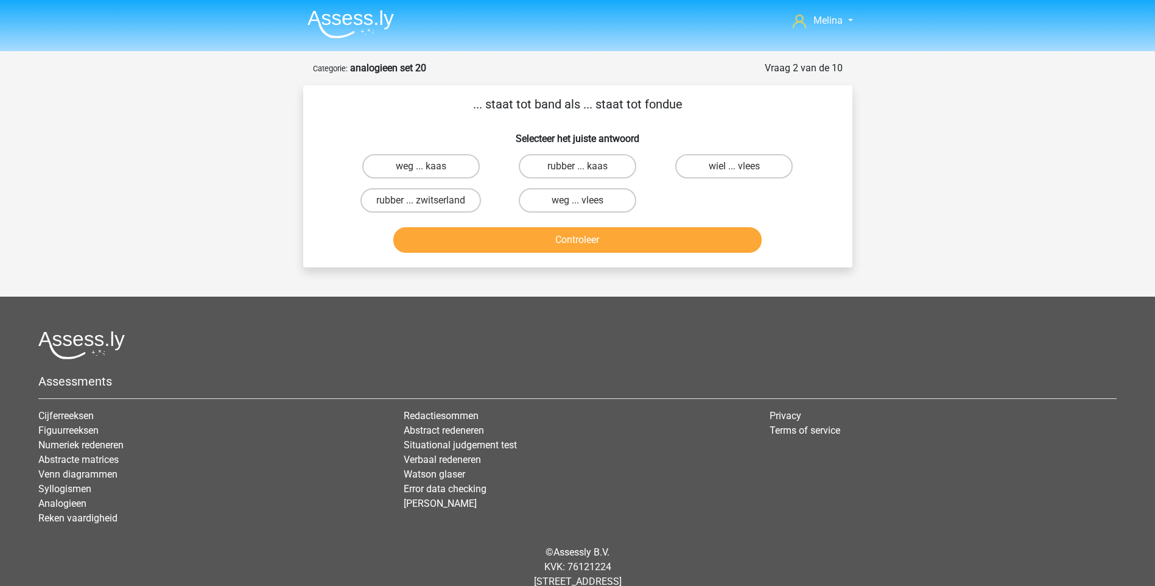
scroll to position [32, 0]
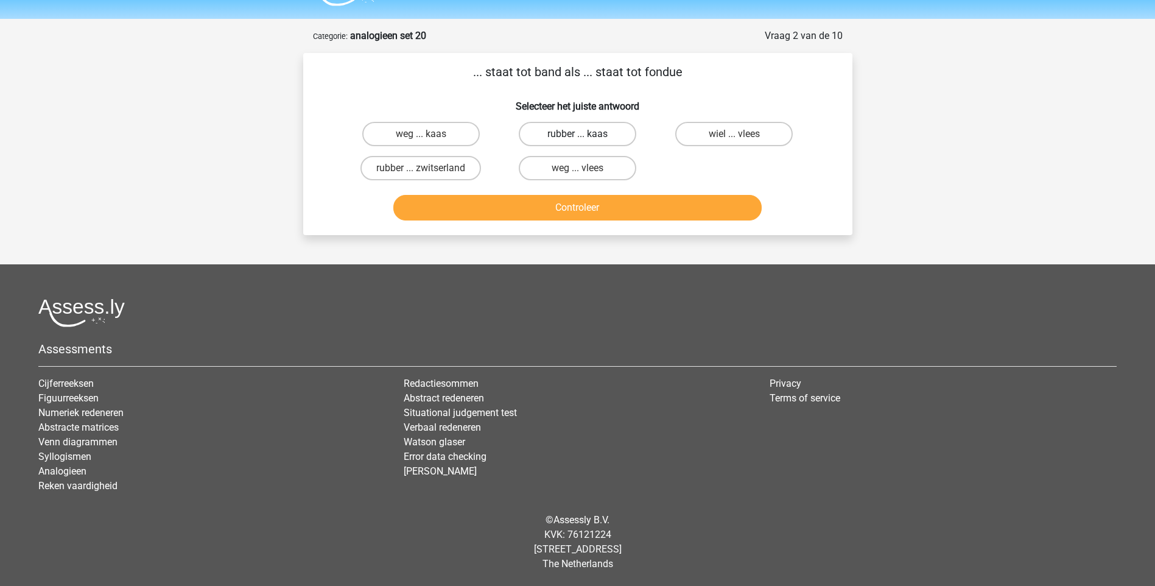
click at [589, 137] on label "rubber ... kaas" at bounding box center [578, 134] width 118 height 24
click at [585, 137] on input "rubber ... kaas" at bounding box center [581, 138] width 8 height 8
radio input "true"
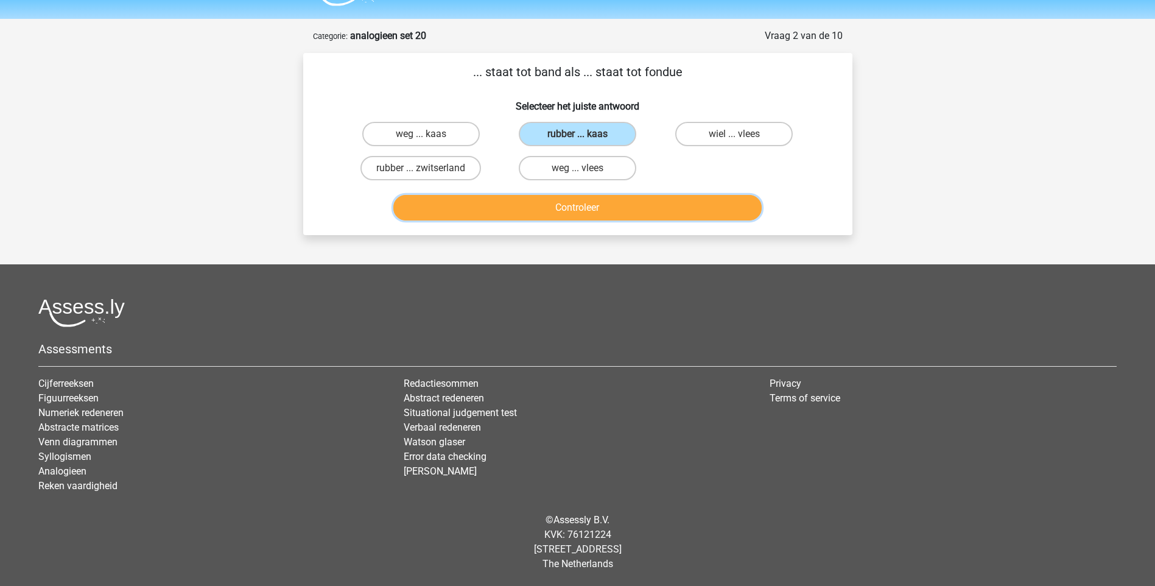
click at [573, 211] on button "Controleer" at bounding box center [577, 208] width 368 height 26
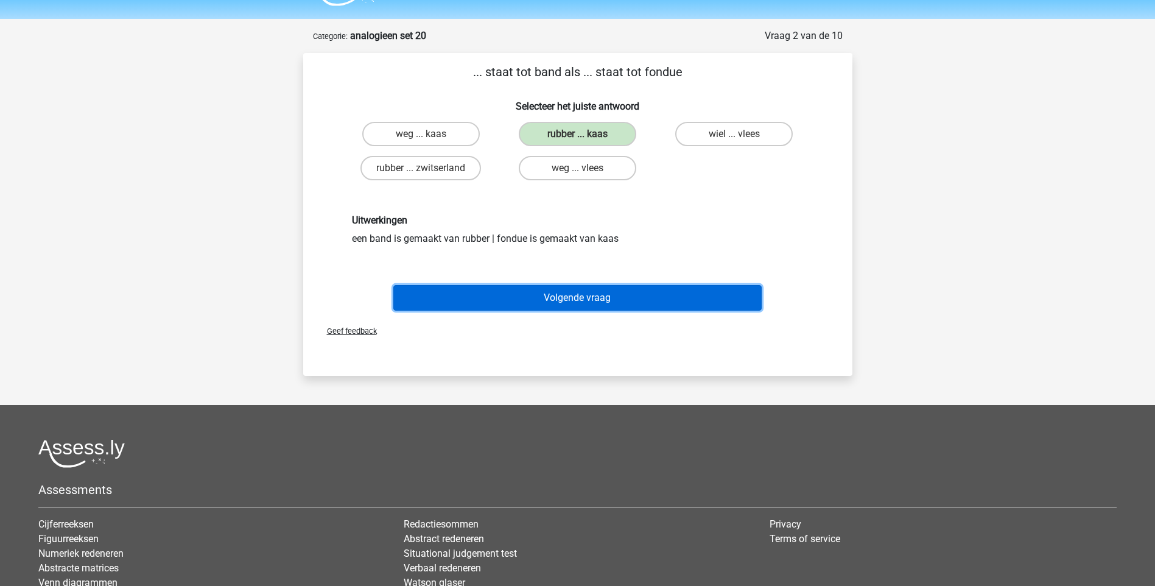
click at [569, 299] on button "Volgende vraag" at bounding box center [577, 298] width 368 height 26
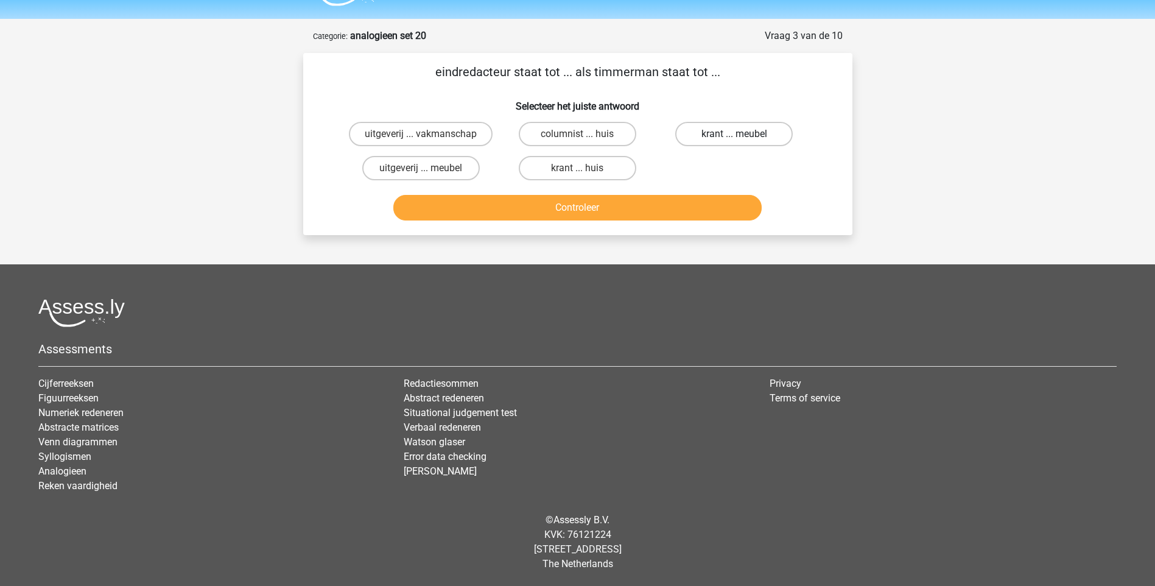
click at [704, 133] on label "krant ... meubel" at bounding box center [734, 134] width 118 height 24
click at [734, 134] on input "krant ... meubel" at bounding box center [738, 138] width 8 height 8
radio input "true"
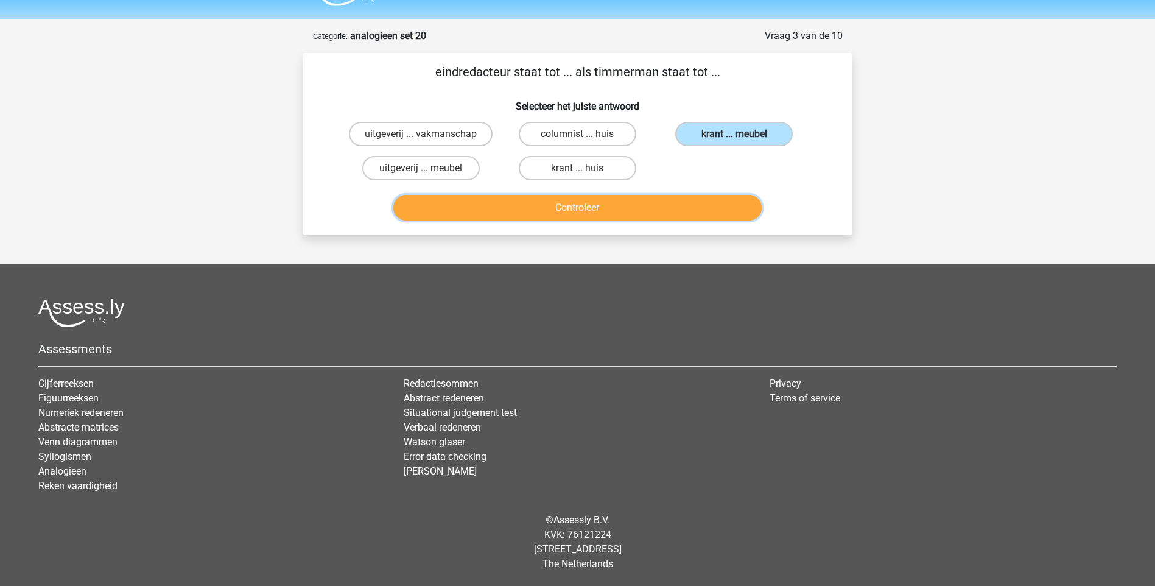
click at [633, 209] on button "Controleer" at bounding box center [577, 208] width 368 height 26
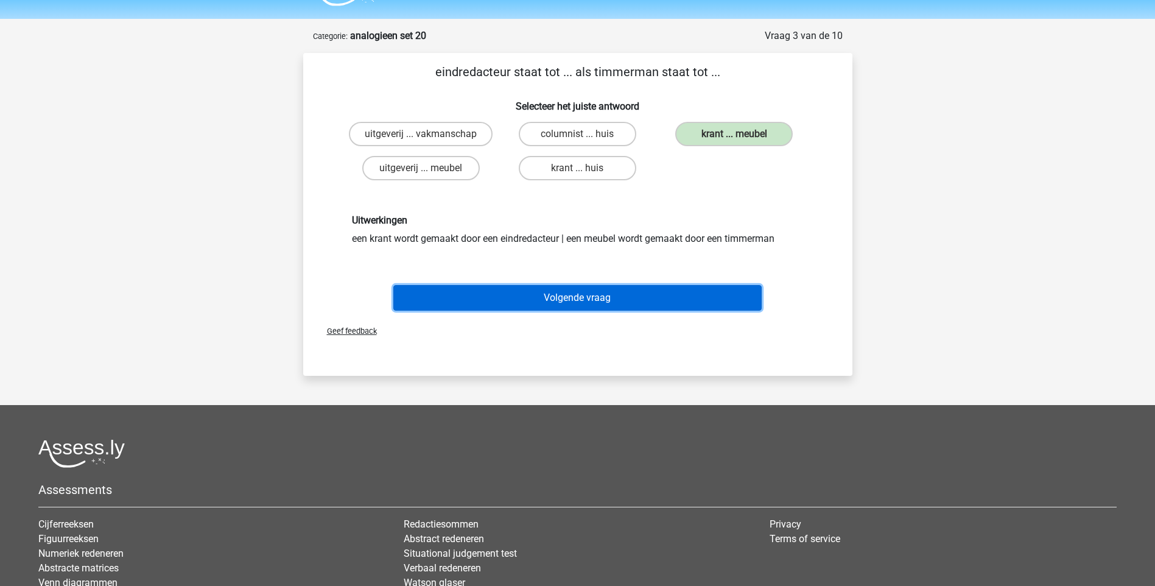
click at [586, 290] on button "Volgende vraag" at bounding box center [577, 298] width 368 height 26
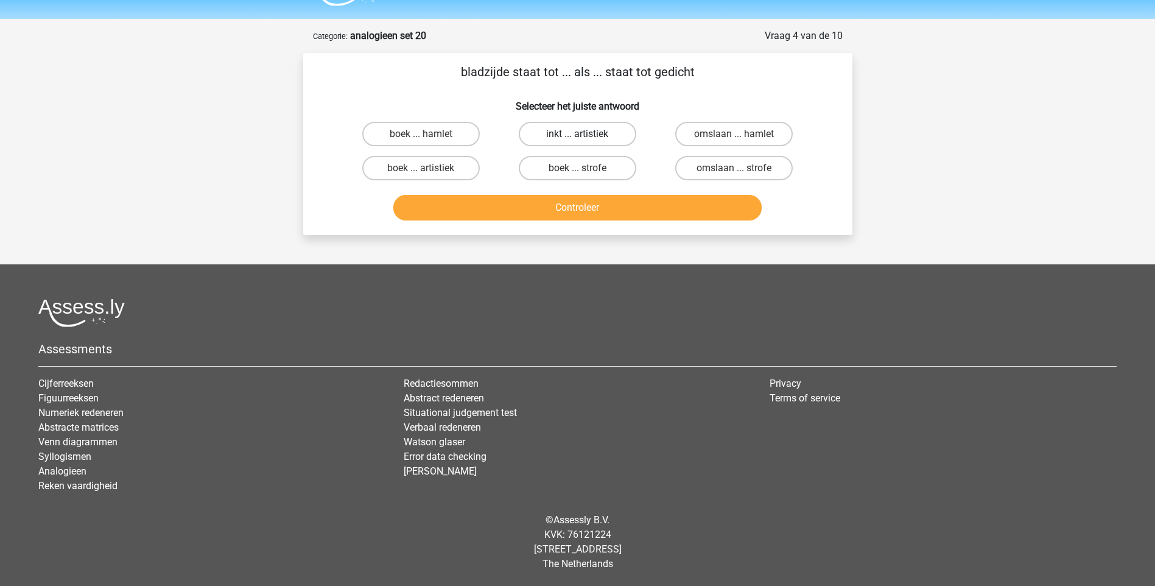
click at [589, 135] on label "inkt ... artistiek" at bounding box center [578, 134] width 118 height 24
click at [585, 135] on input "inkt ... artistiek" at bounding box center [581, 138] width 8 height 8
radio input "true"
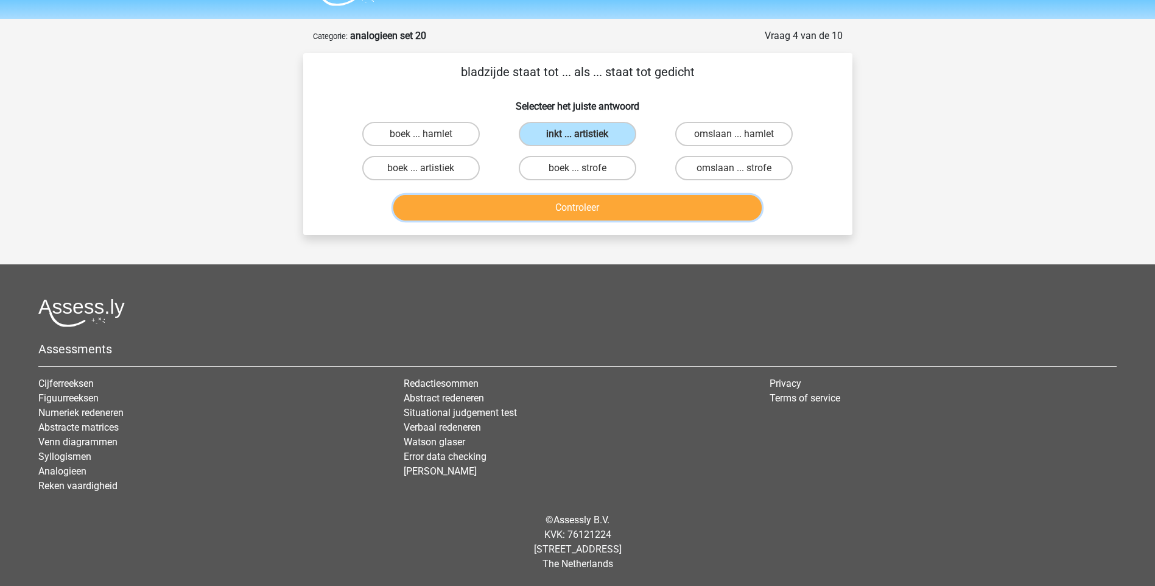
click at [586, 206] on button "Controleer" at bounding box center [577, 208] width 368 height 26
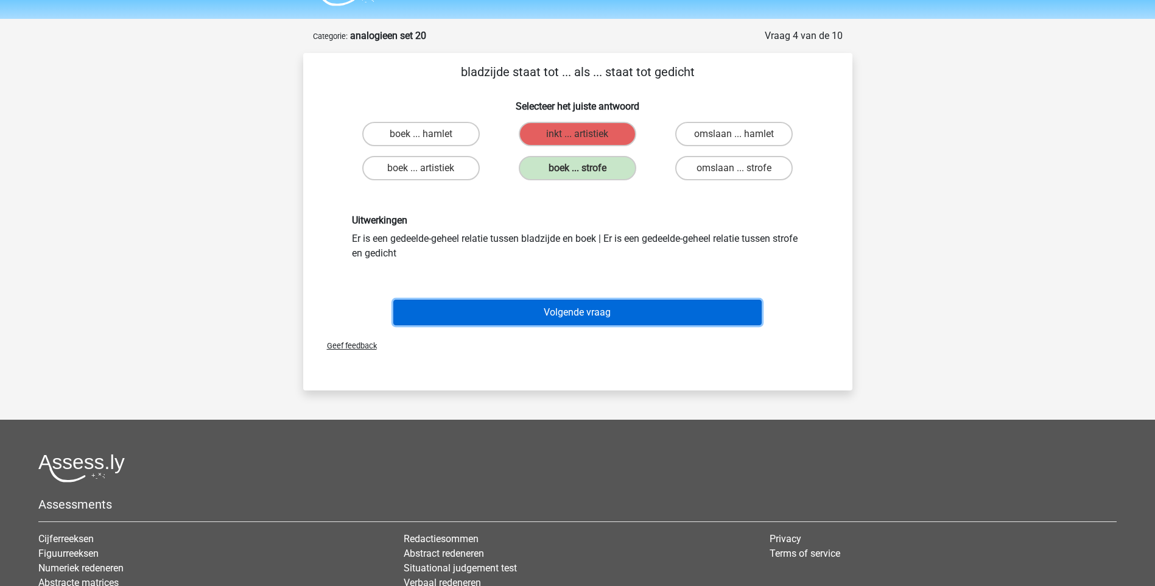
click at [588, 306] on button "Volgende vraag" at bounding box center [577, 313] width 368 height 26
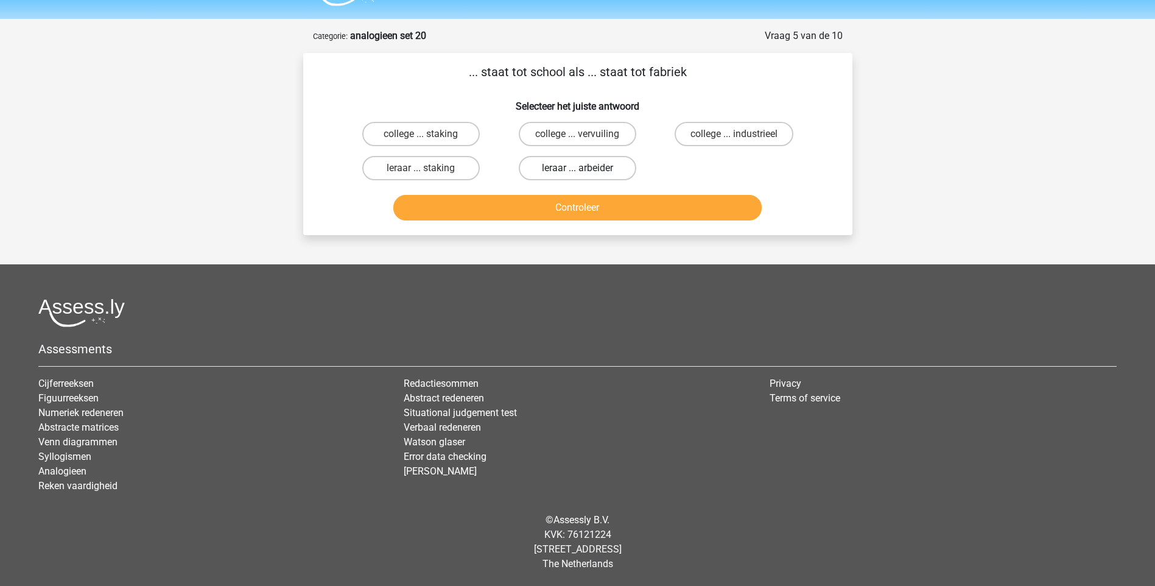
click at [567, 159] on label "leraar ... arbeider" at bounding box center [578, 168] width 118 height 24
click at [577, 168] on input "leraar ... arbeider" at bounding box center [581, 172] width 8 height 8
radio input "true"
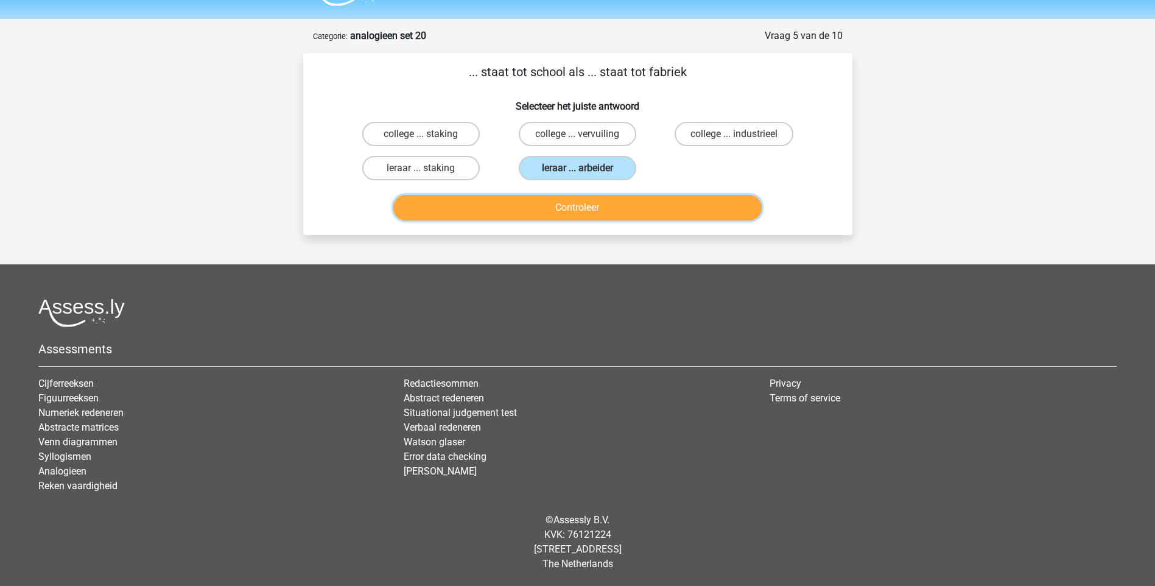
click at [570, 203] on button "Controleer" at bounding box center [577, 208] width 368 height 26
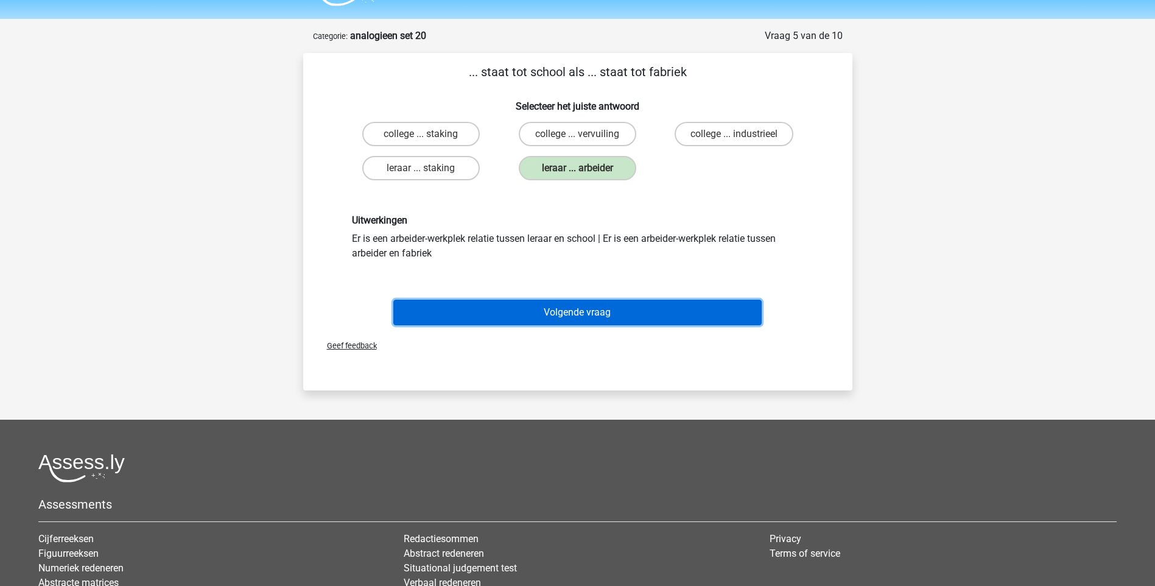
click at [573, 312] on button "Volgende vraag" at bounding box center [577, 313] width 368 height 26
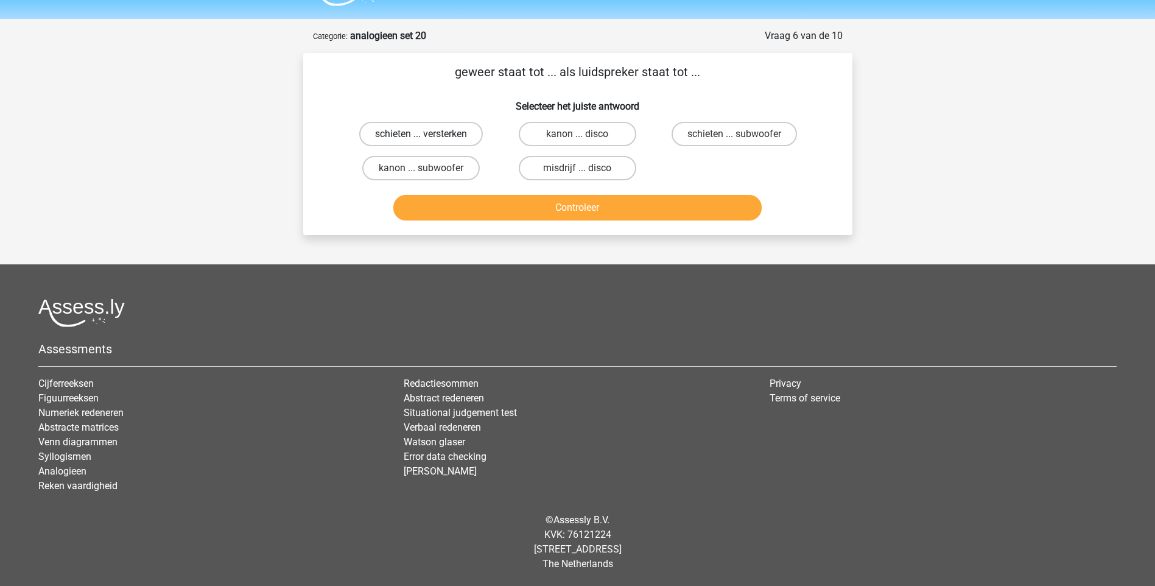
click at [449, 136] on label "schieten ... versterken" at bounding box center [421, 134] width 124 height 24
click at [429, 136] on input "schieten ... versterken" at bounding box center [425, 138] width 8 height 8
radio input "true"
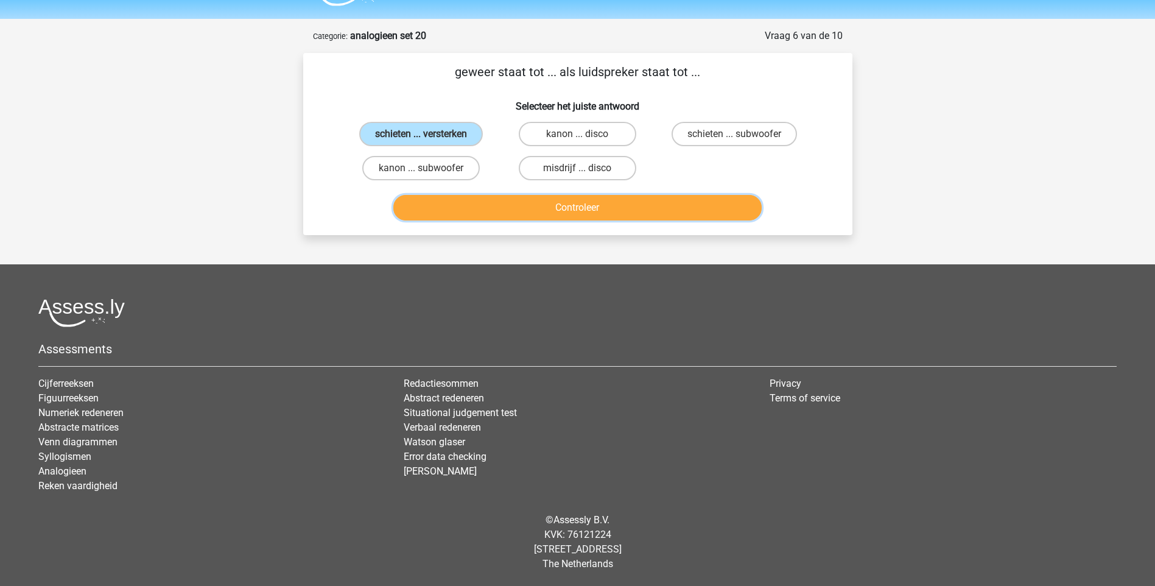
click at [524, 211] on button "Controleer" at bounding box center [577, 208] width 368 height 26
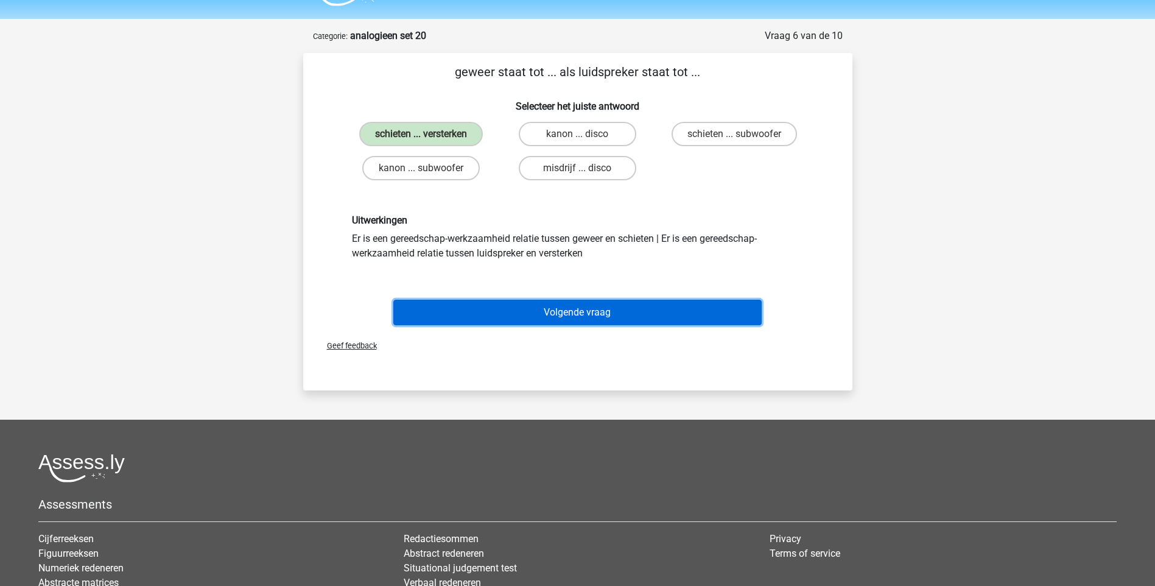
click at [594, 314] on button "Volgende vraag" at bounding box center [577, 313] width 368 height 26
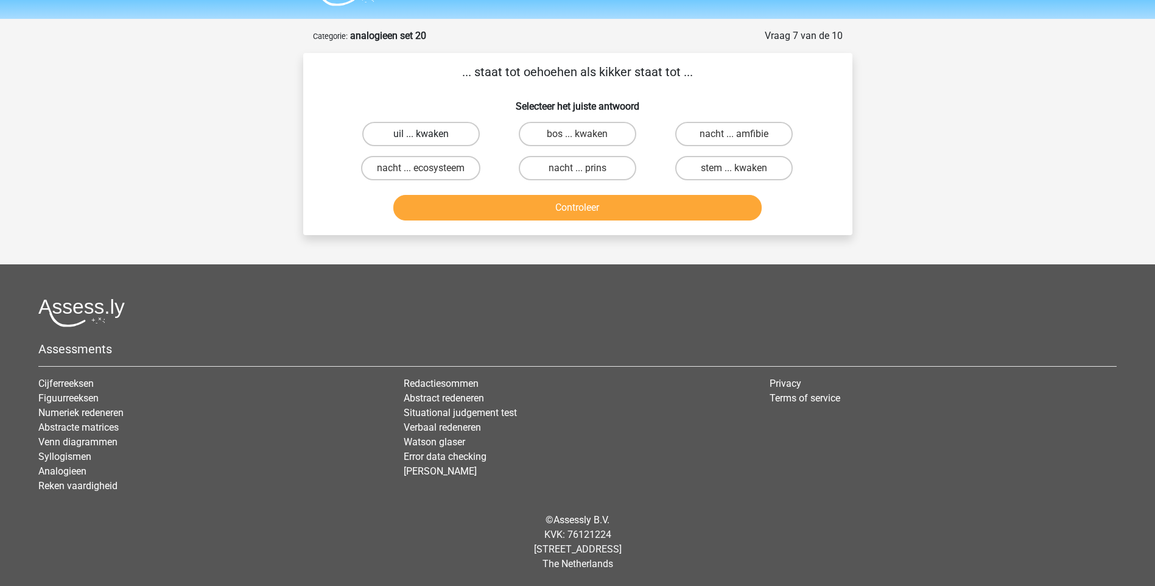
click at [459, 133] on label "uil ... kwaken" at bounding box center [421, 134] width 118 height 24
click at [429, 134] on input "uil ... kwaken" at bounding box center [425, 138] width 8 height 8
radio input "true"
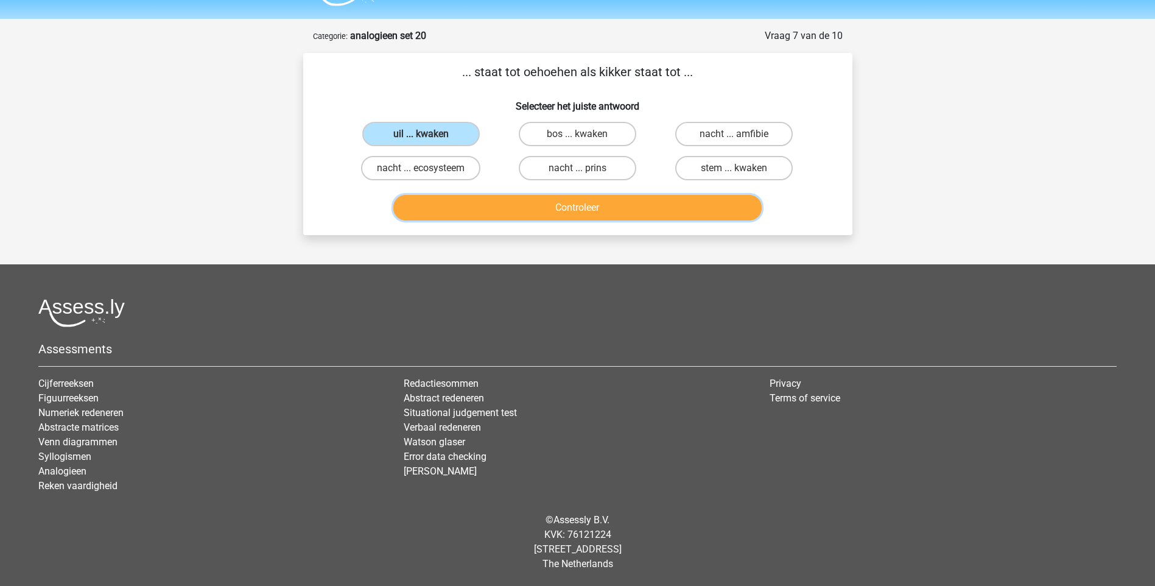
click at [572, 207] on button "Controleer" at bounding box center [577, 208] width 368 height 26
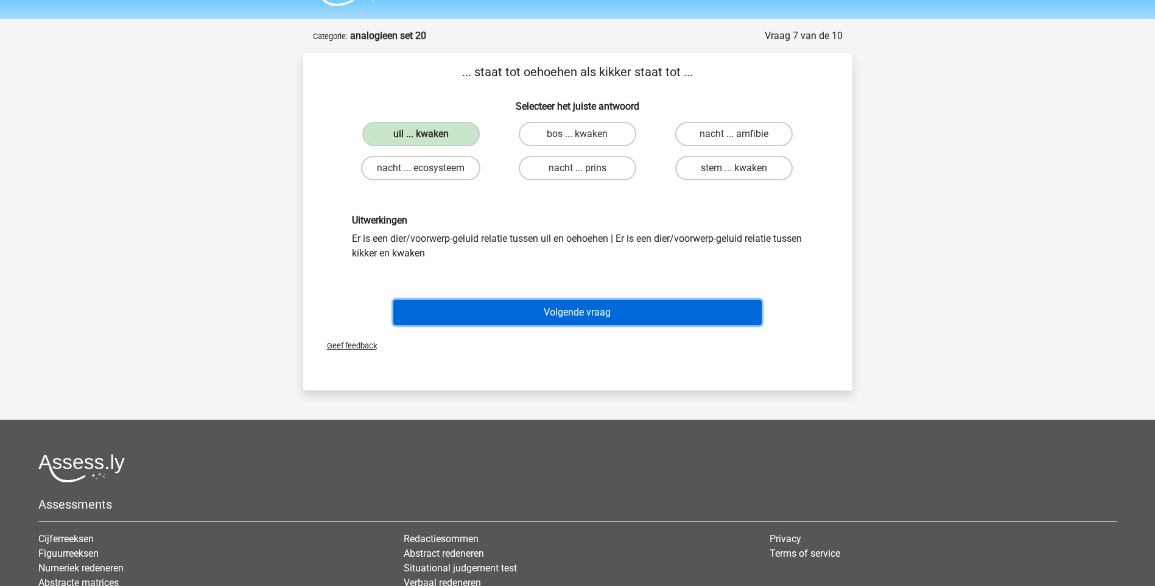
click at [573, 315] on button "Volgende vraag" at bounding box center [577, 313] width 368 height 26
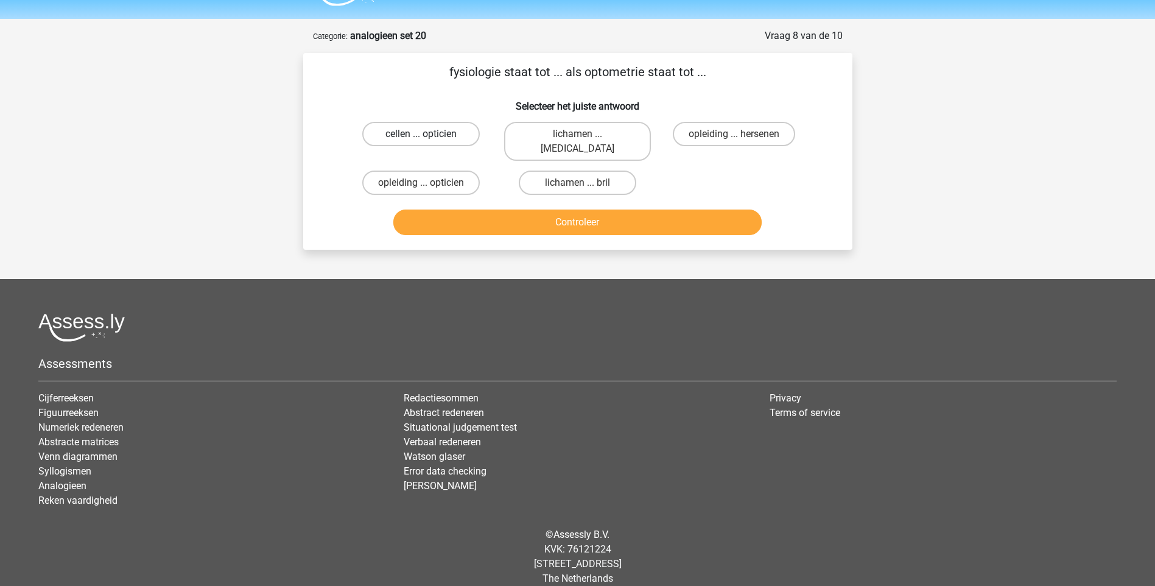
click at [447, 136] on label "cellen ... opticien" at bounding box center [421, 134] width 118 height 24
click at [429, 136] on input "cellen ... opticien" at bounding box center [425, 138] width 8 height 8
radio input "true"
click at [532, 215] on button "Controleer" at bounding box center [577, 222] width 368 height 26
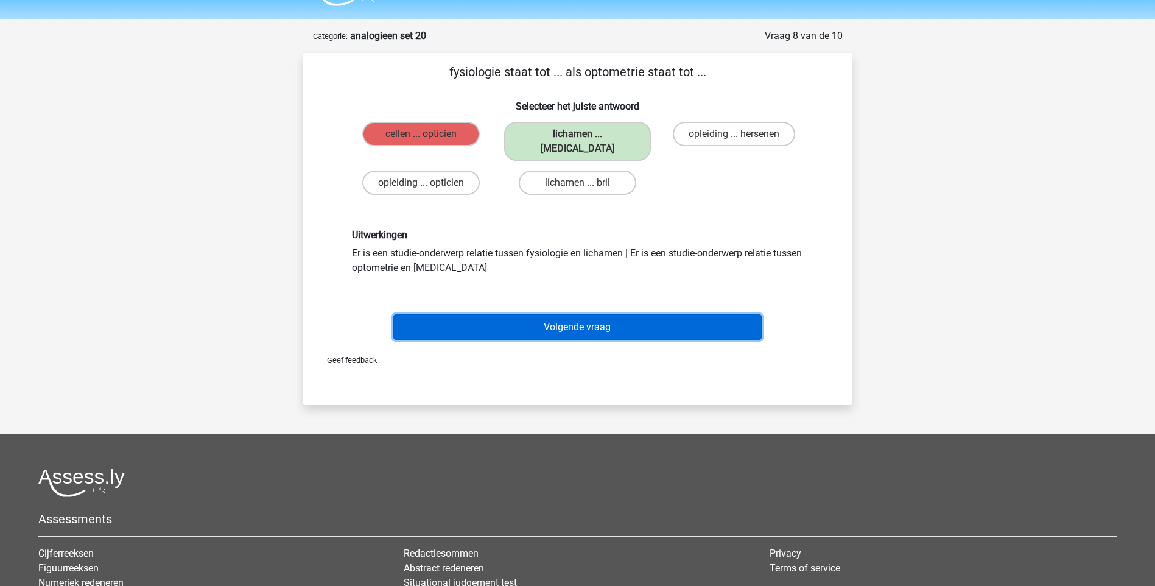
click at [588, 314] on button "Volgende vraag" at bounding box center [577, 327] width 368 height 26
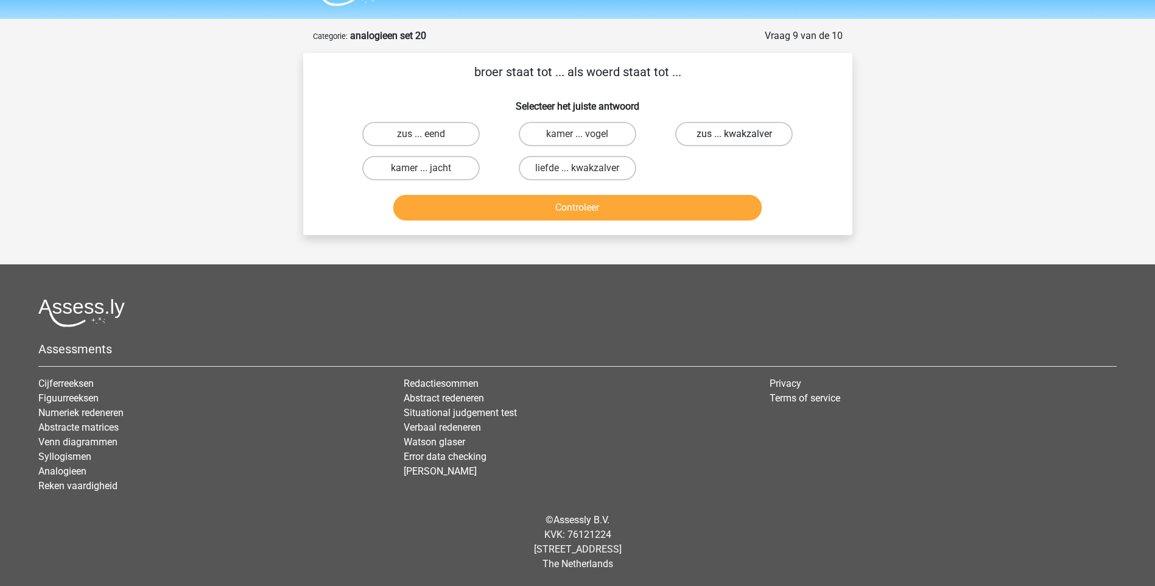
click at [753, 136] on label "zus ... kwakzalver" at bounding box center [734, 134] width 118 height 24
click at [742, 136] on input "zus ... kwakzalver" at bounding box center [738, 138] width 8 height 8
radio input "true"
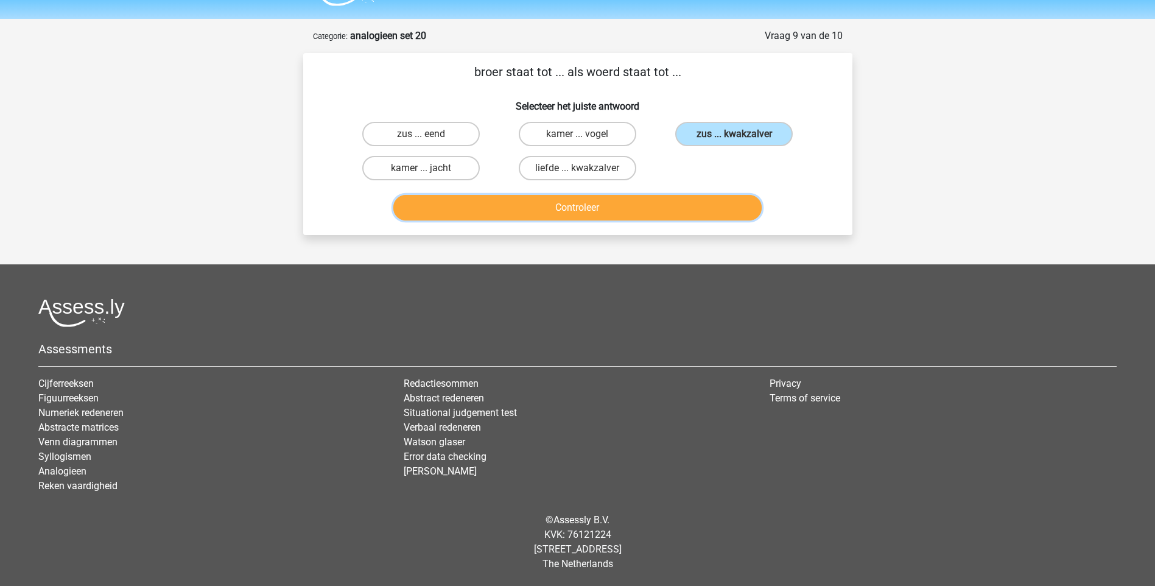
click at [680, 212] on button "Controleer" at bounding box center [577, 208] width 368 height 26
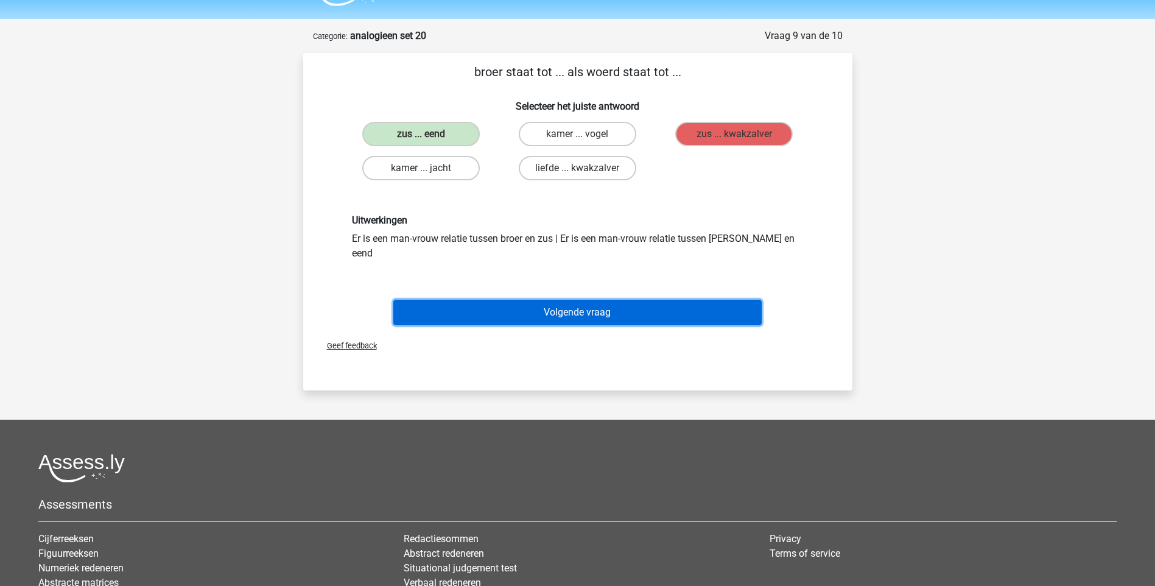
click at [566, 300] on button "Volgende vraag" at bounding box center [577, 313] width 368 height 26
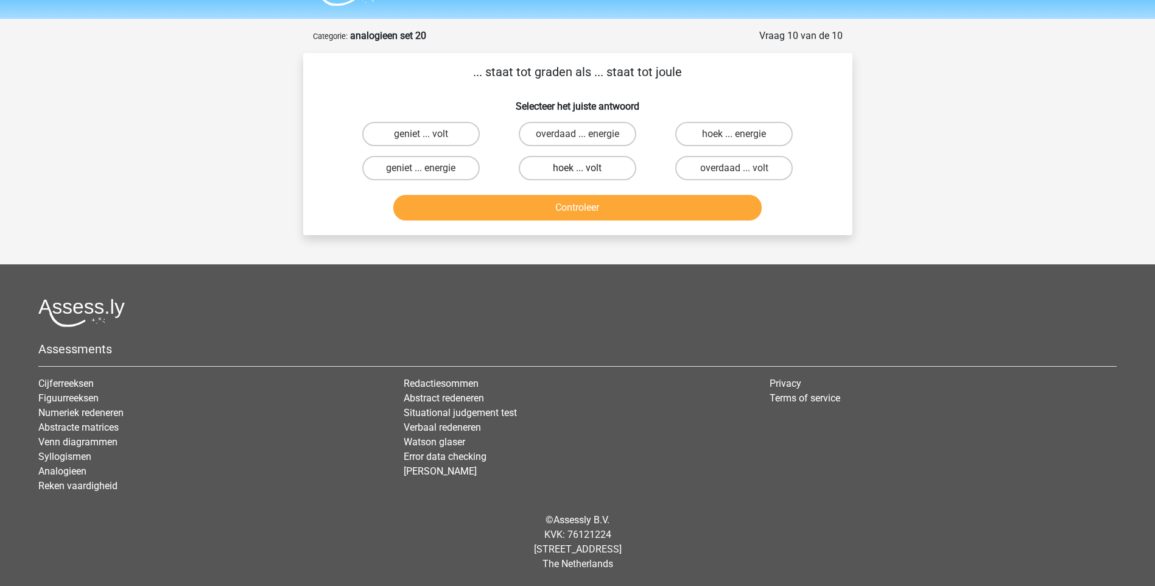
click at [569, 169] on label "hoek ... volt" at bounding box center [578, 168] width 118 height 24
click at [577, 169] on input "hoek ... volt" at bounding box center [581, 172] width 8 height 8
radio input "true"
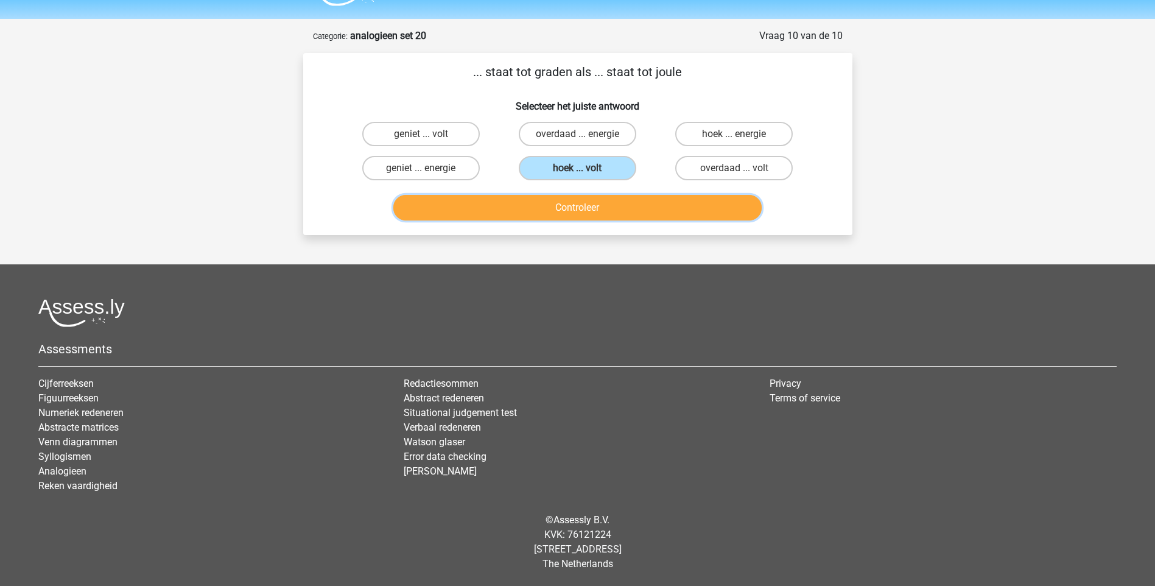
click at [564, 205] on button "Controleer" at bounding box center [577, 208] width 368 height 26
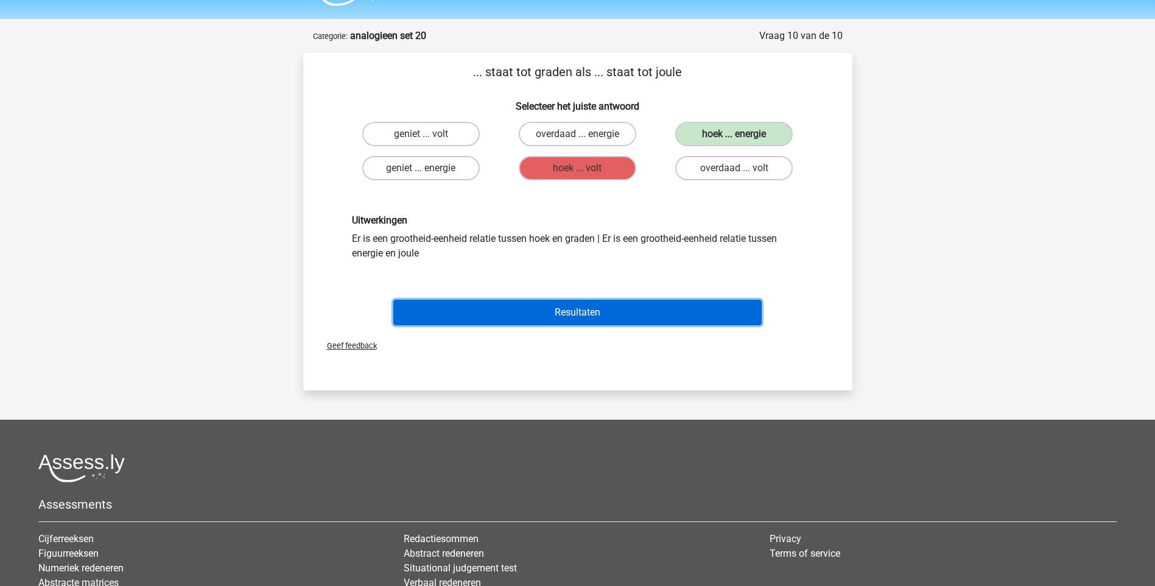
click at [576, 309] on button "Resultaten" at bounding box center [577, 313] width 368 height 26
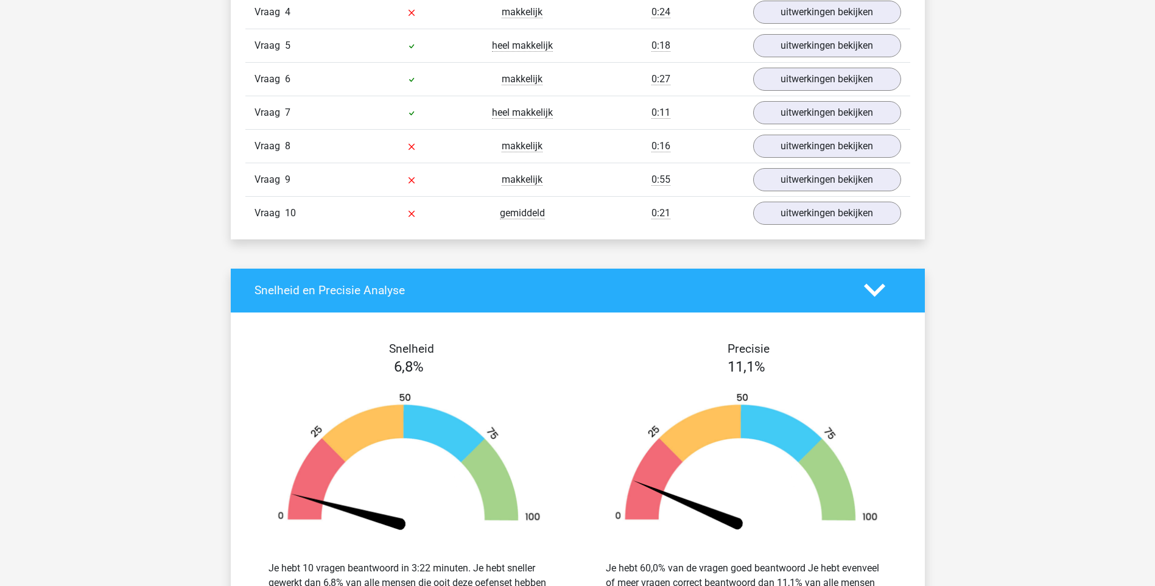
scroll to position [852, 0]
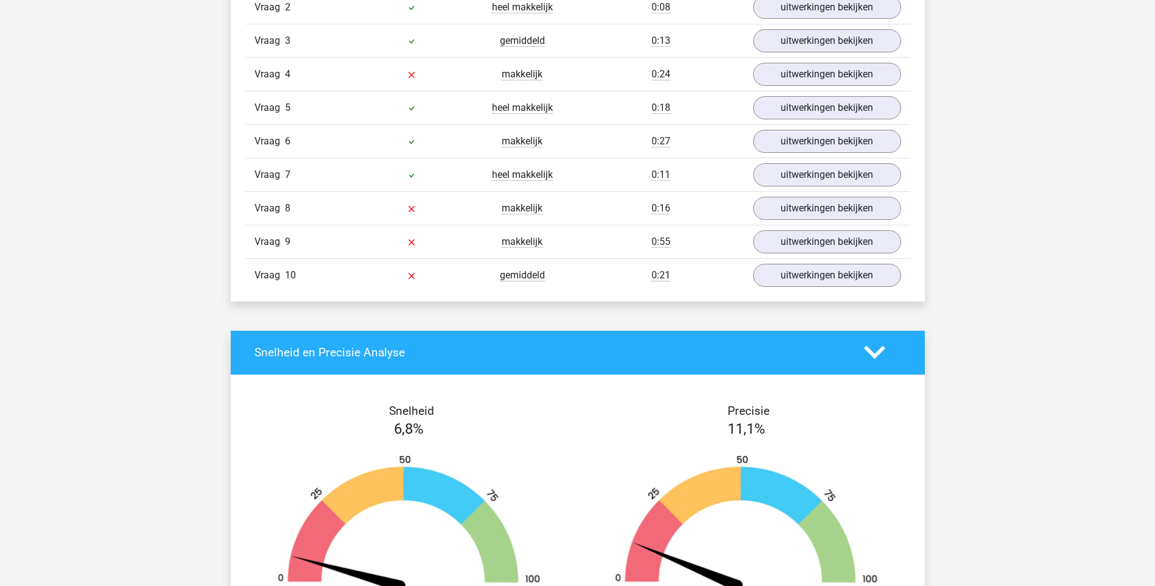
click at [868, 348] on polygon at bounding box center [874, 352] width 21 height 13
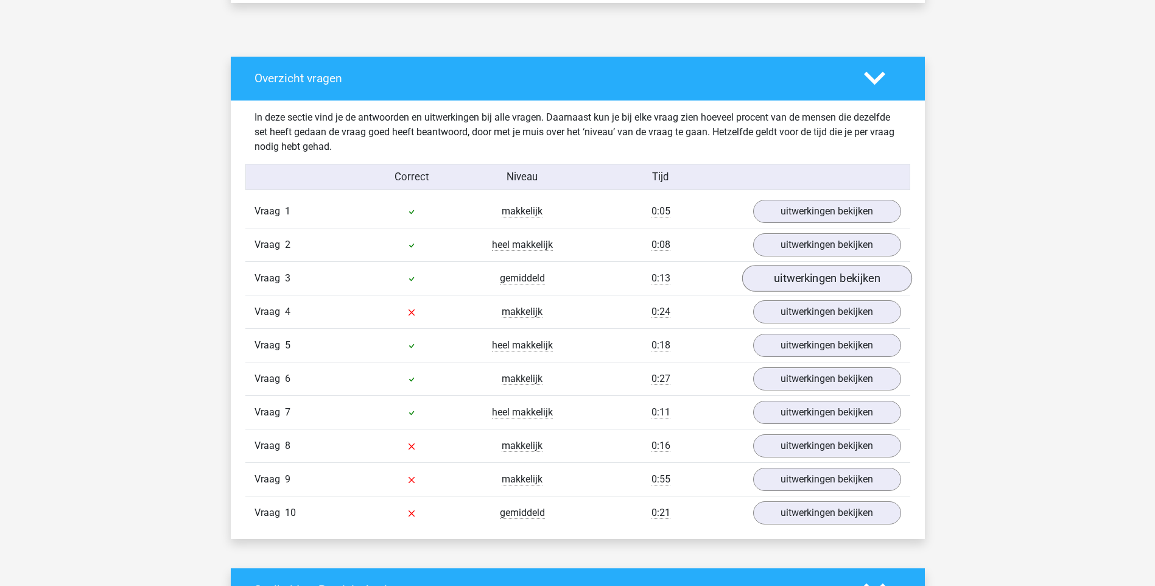
scroll to position [609, 0]
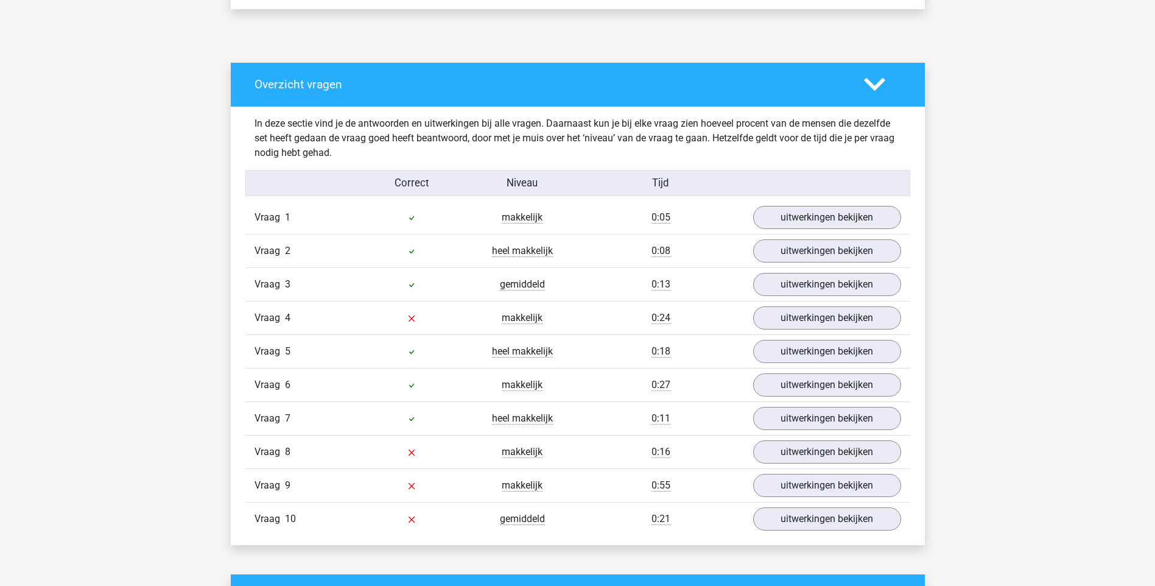
click at [867, 83] on polygon at bounding box center [874, 84] width 21 height 13
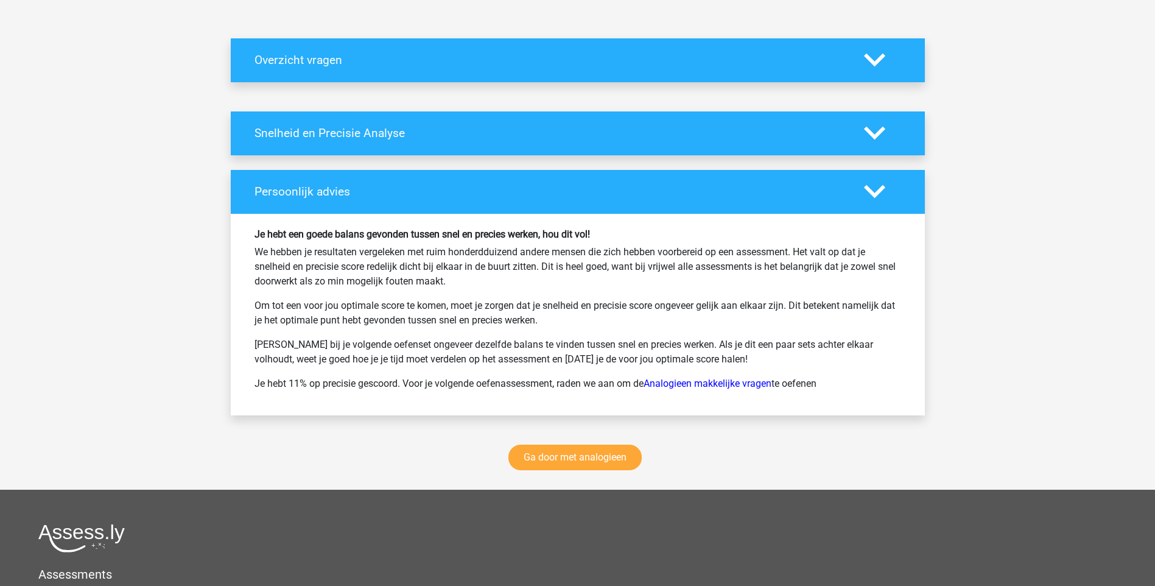
scroll to position [670, 0]
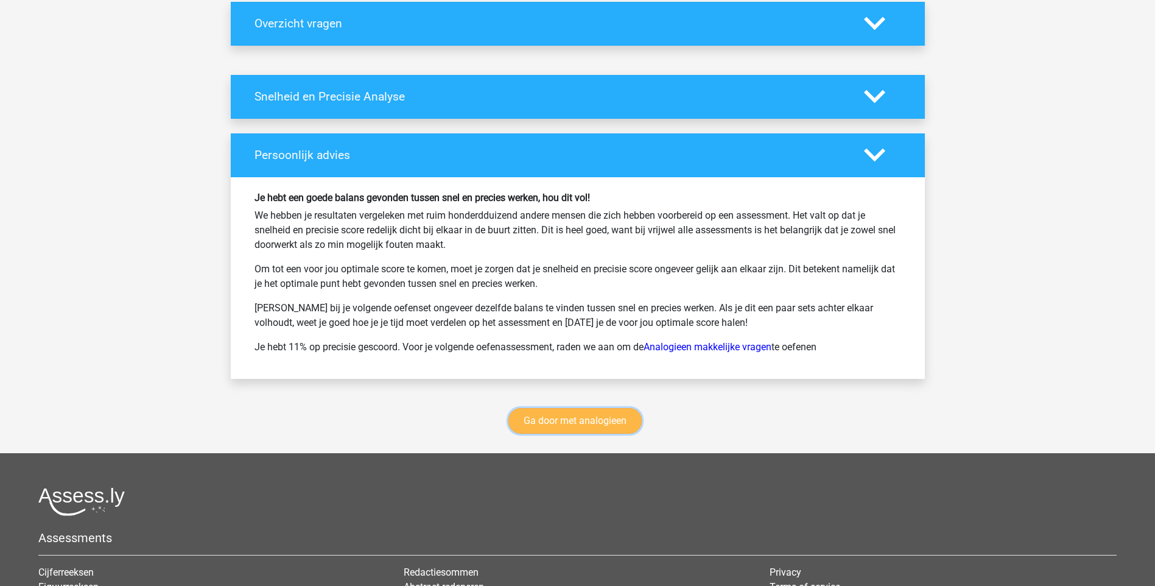
click at [596, 422] on link "Ga door met analogieen" at bounding box center [574, 421] width 133 height 26
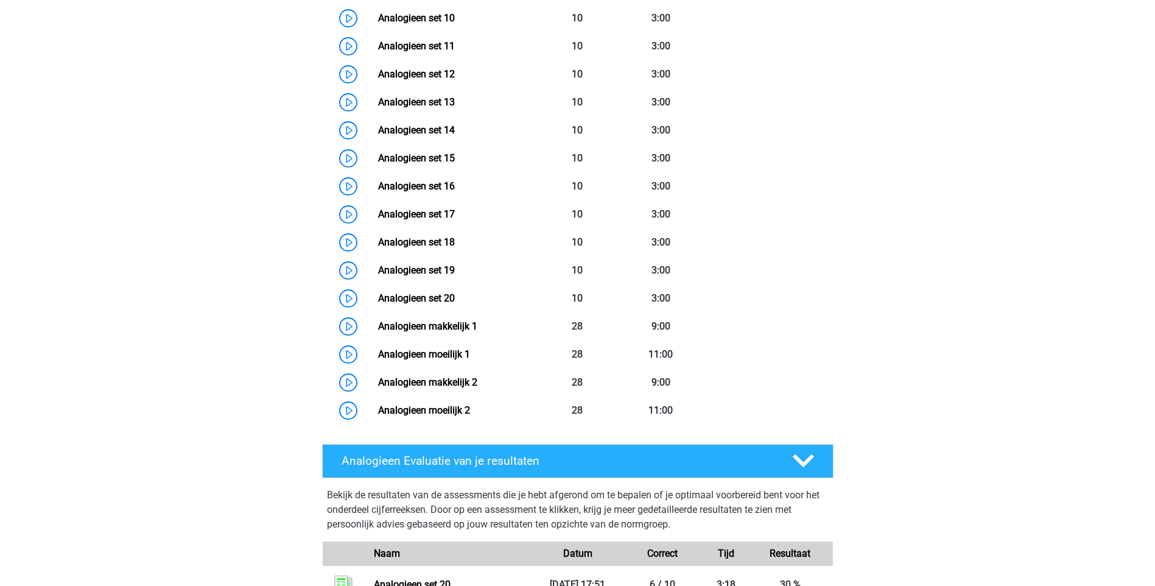
scroll to position [865, 0]
